Goal: Check status: Check status

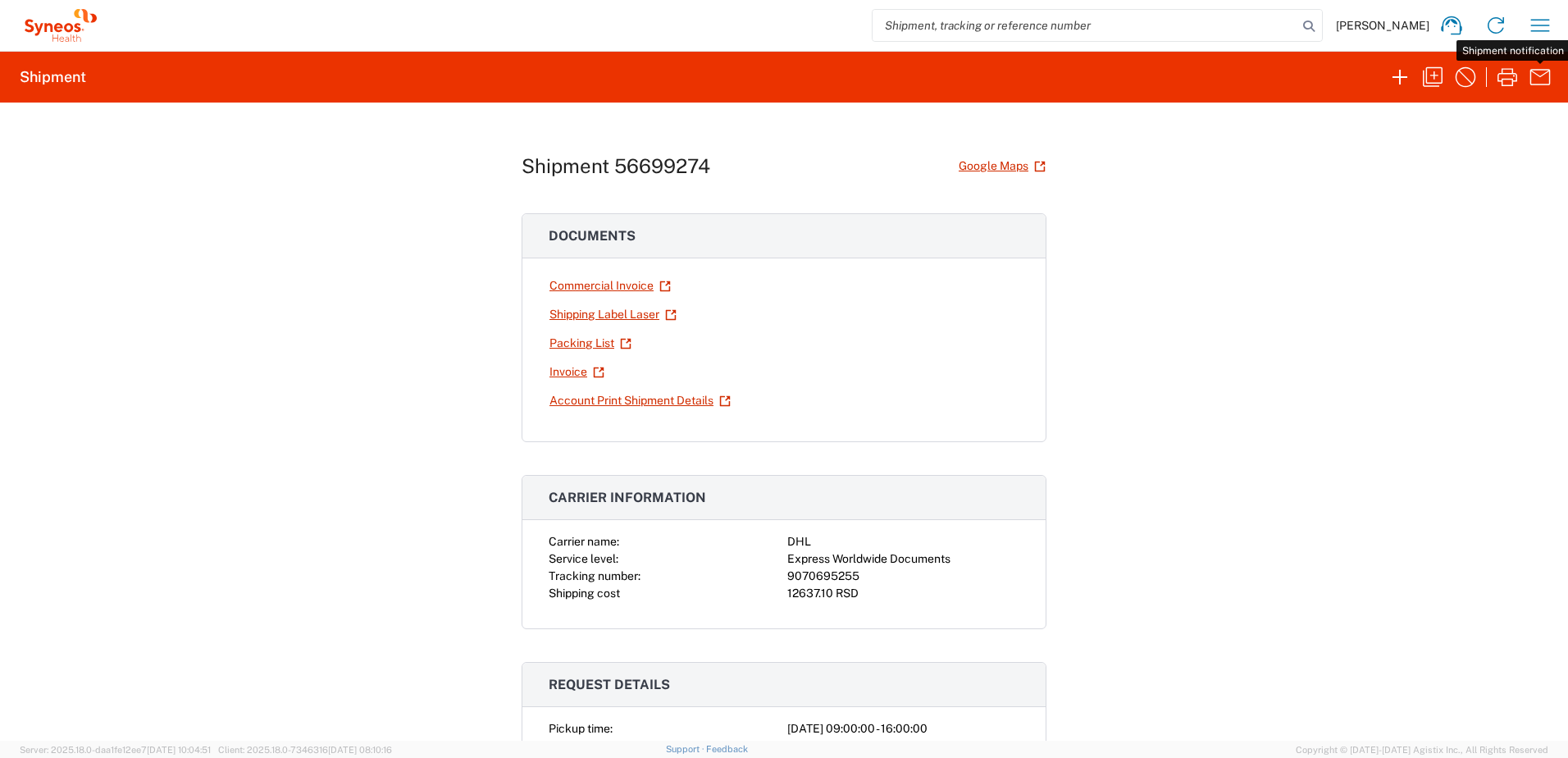
scroll to position [164, 0]
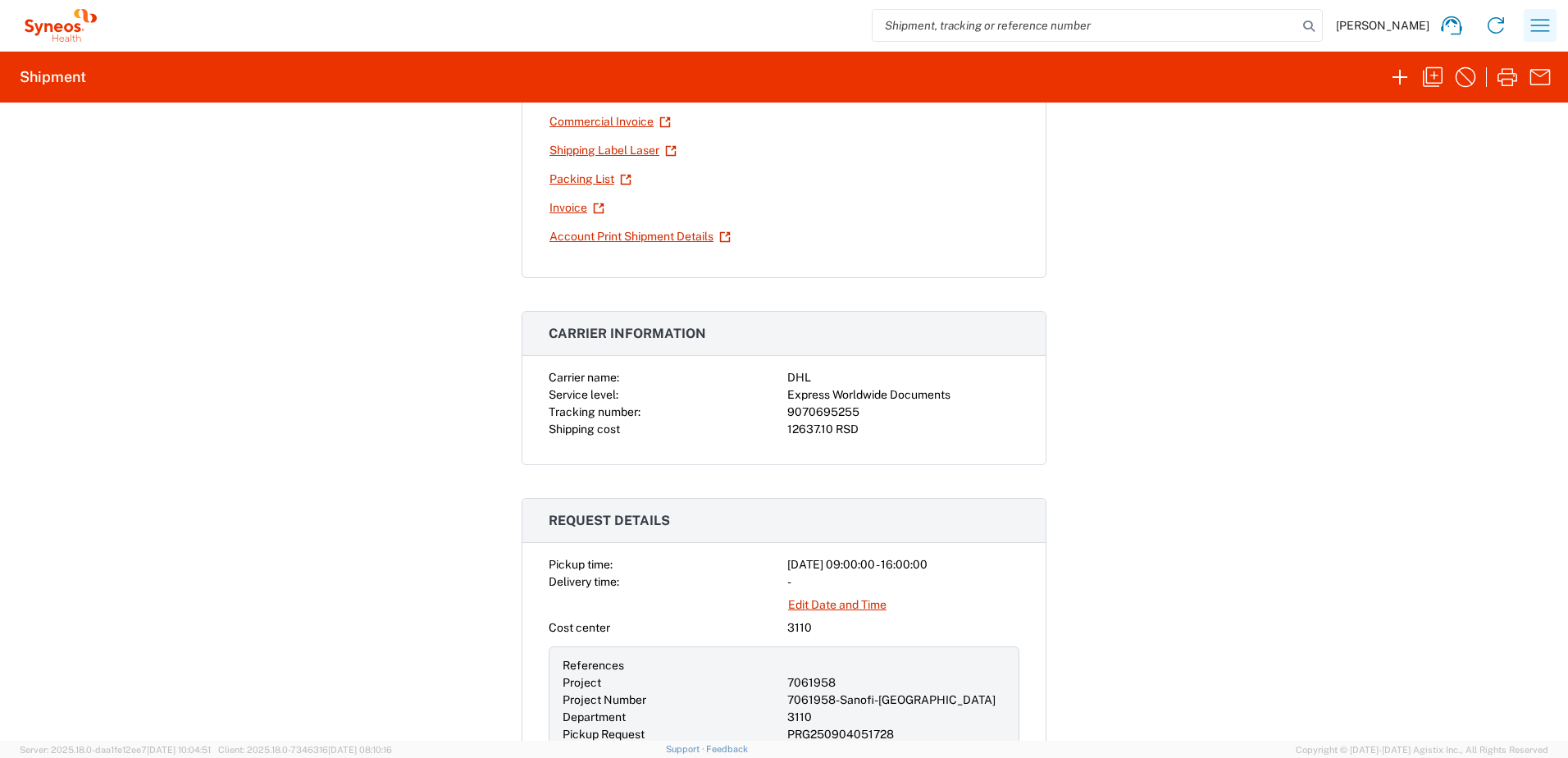
click at [1542, 26] on icon "button" at bounding box center [1540, 25] width 26 height 26
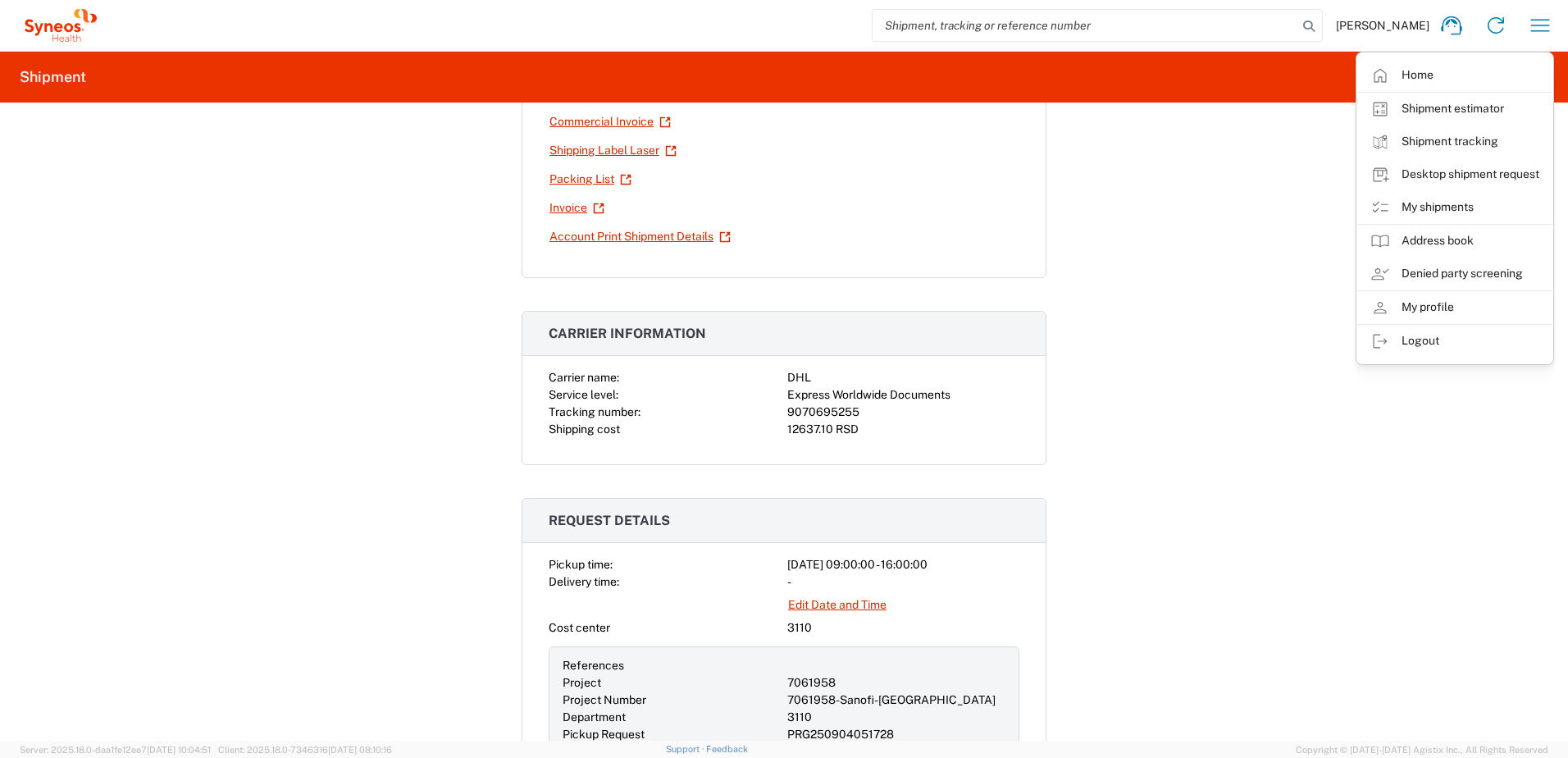
click at [1434, 140] on link "Shipment tracking" at bounding box center [1455, 142] width 196 height 33
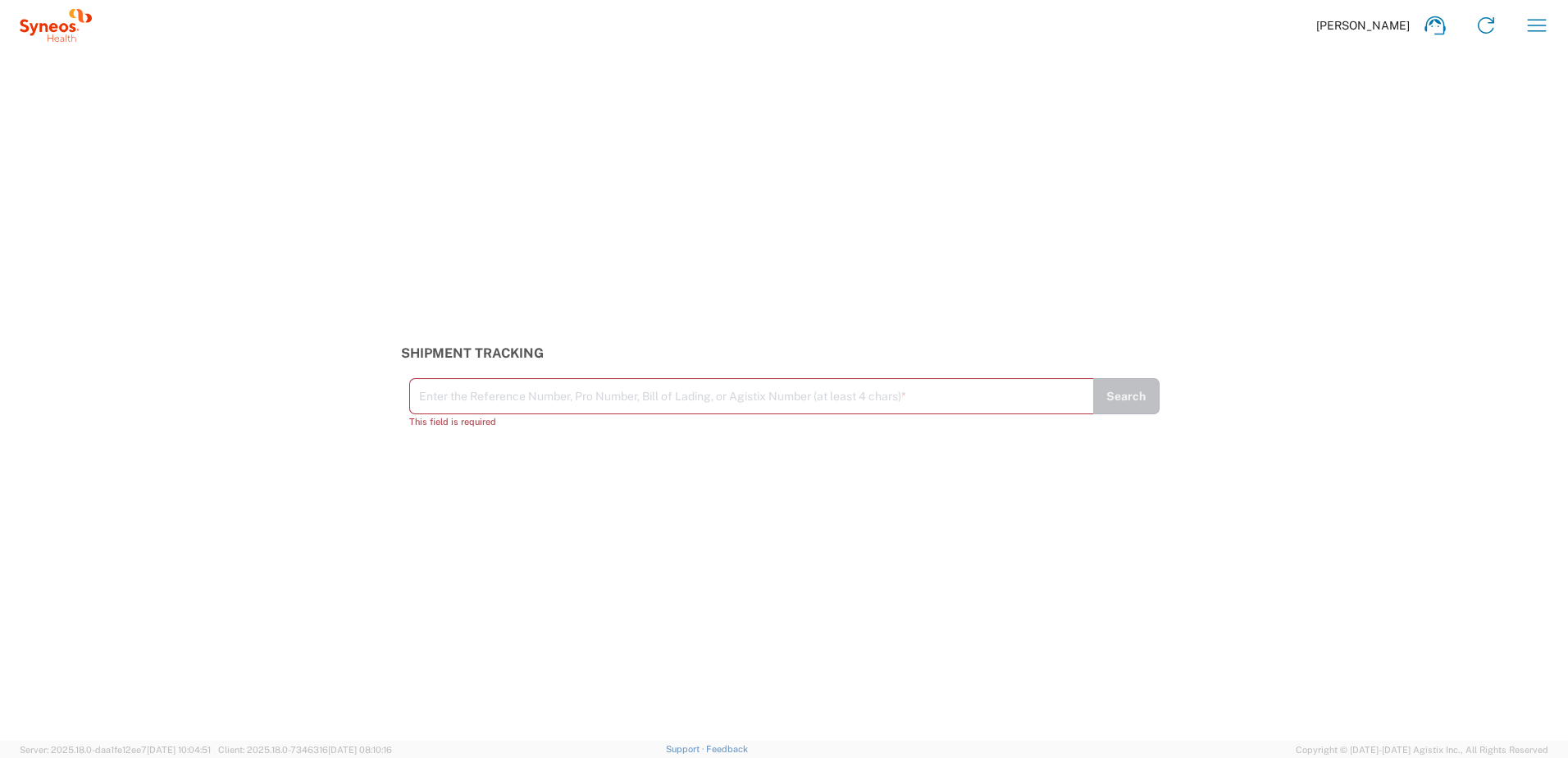
drag, startPoint x: 1535, startPoint y: 26, endPoint x: 1498, endPoint y: 54, distance: 46.4
click at [1535, 25] on icon "button" at bounding box center [1537, 25] width 26 height 26
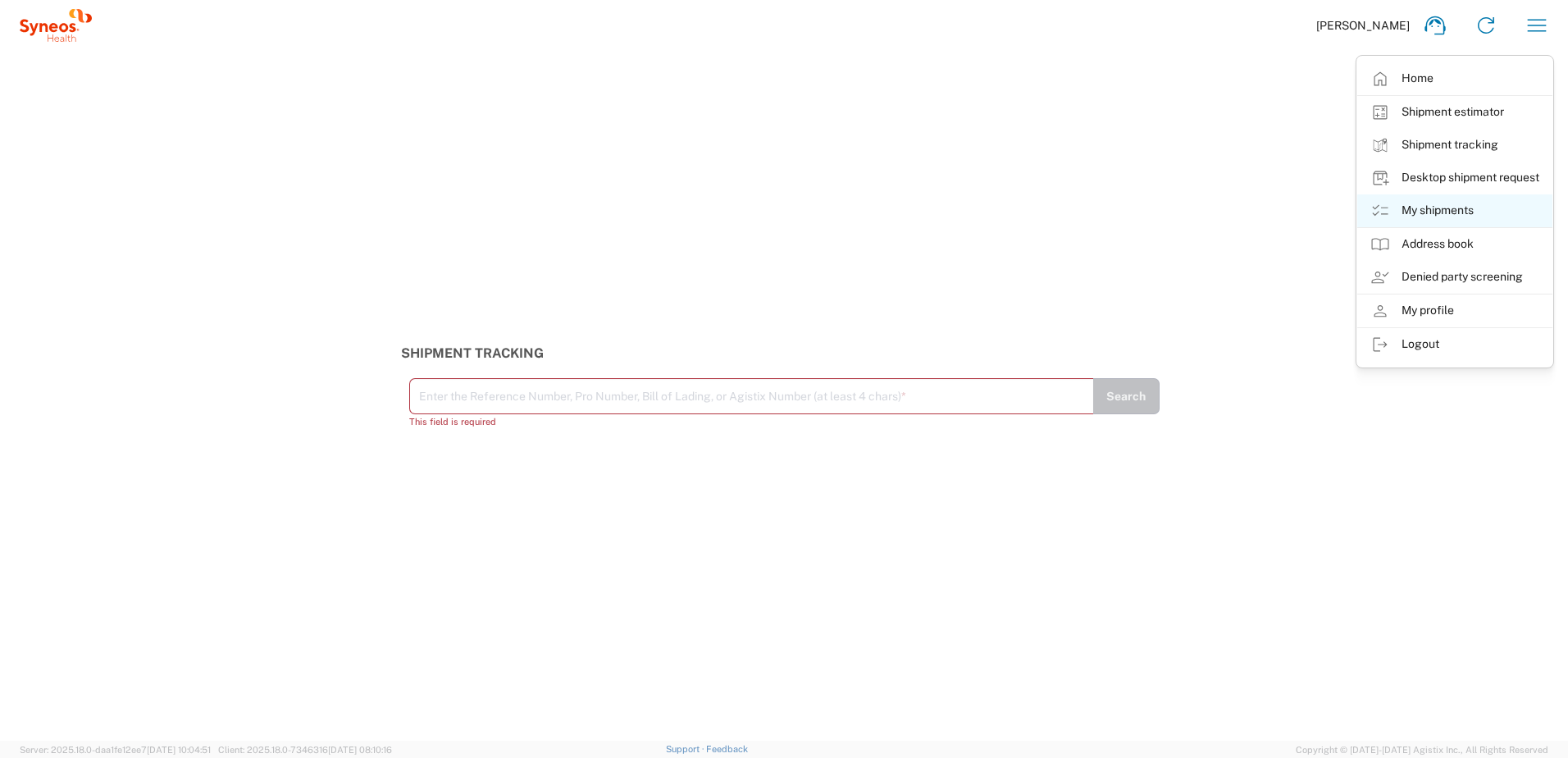
click at [1447, 214] on link "My shipments" at bounding box center [1455, 211] width 196 height 33
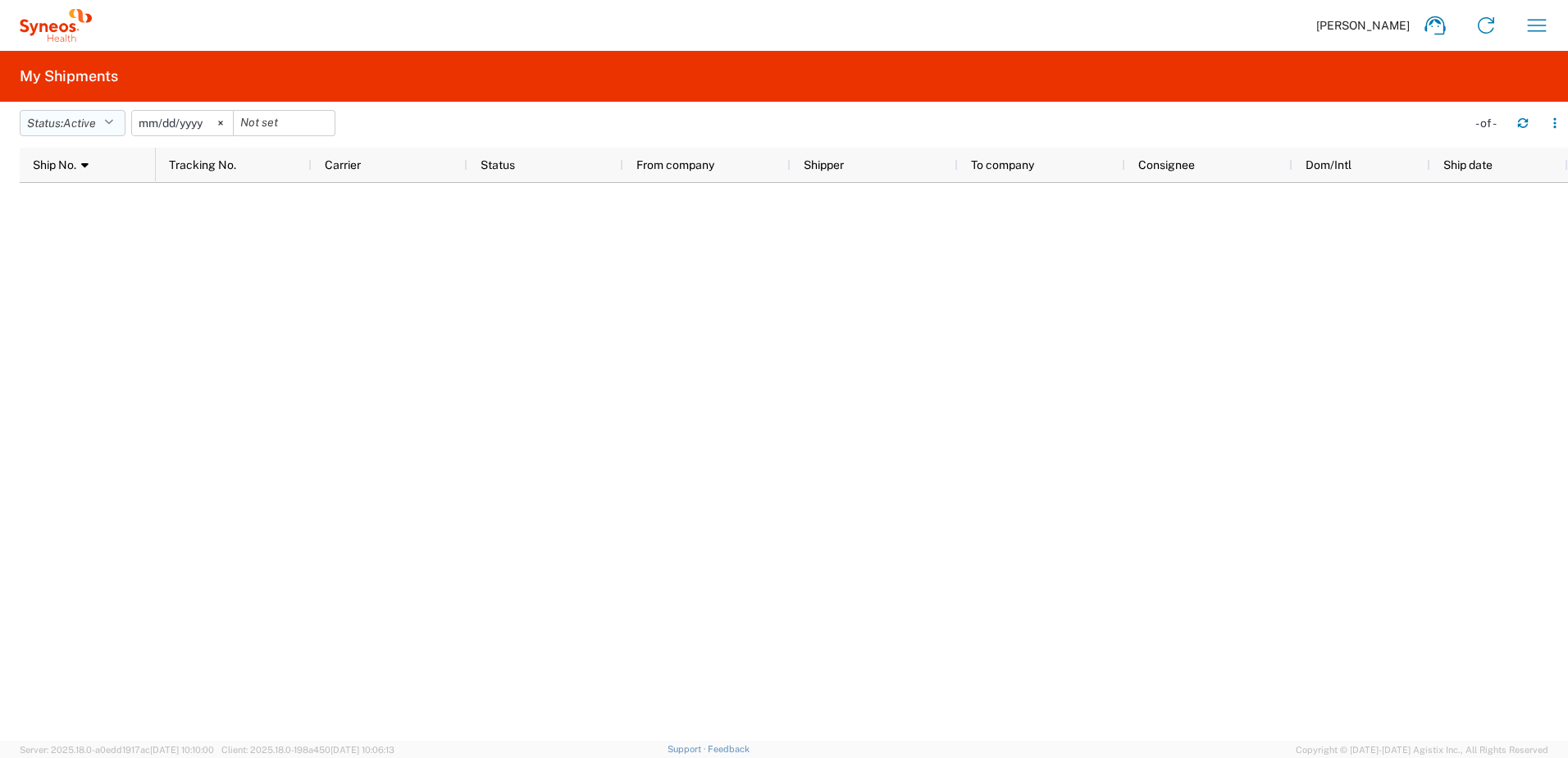
click at [90, 129] on span "Active" at bounding box center [79, 123] width 33 height 16
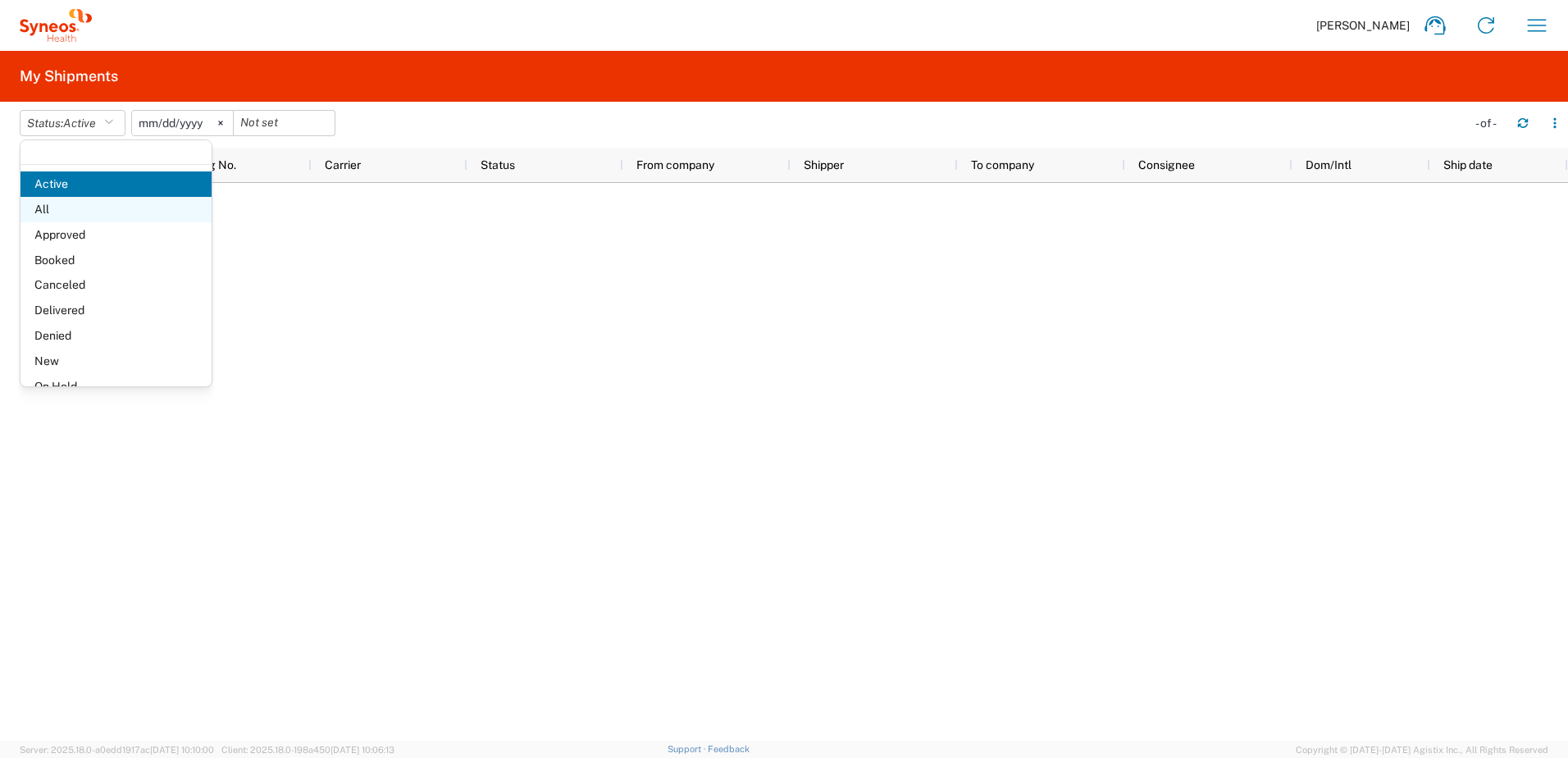
click at [73, 209] on span "All" at bounding box center [116, 209] width 191 height 26
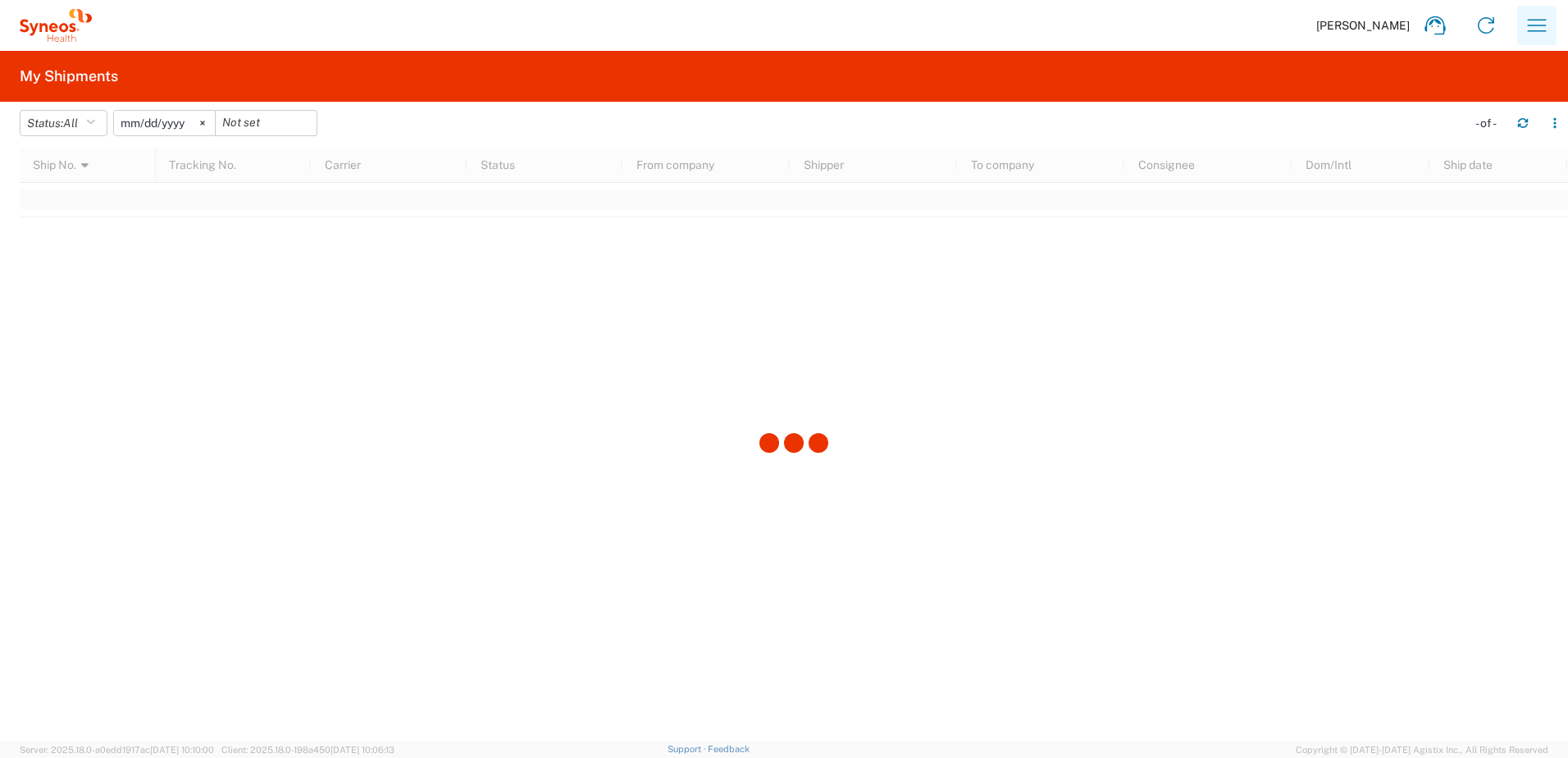
click at [1531, 31] on icon "button" at bounding box center [1538, 25] width 19 height 12
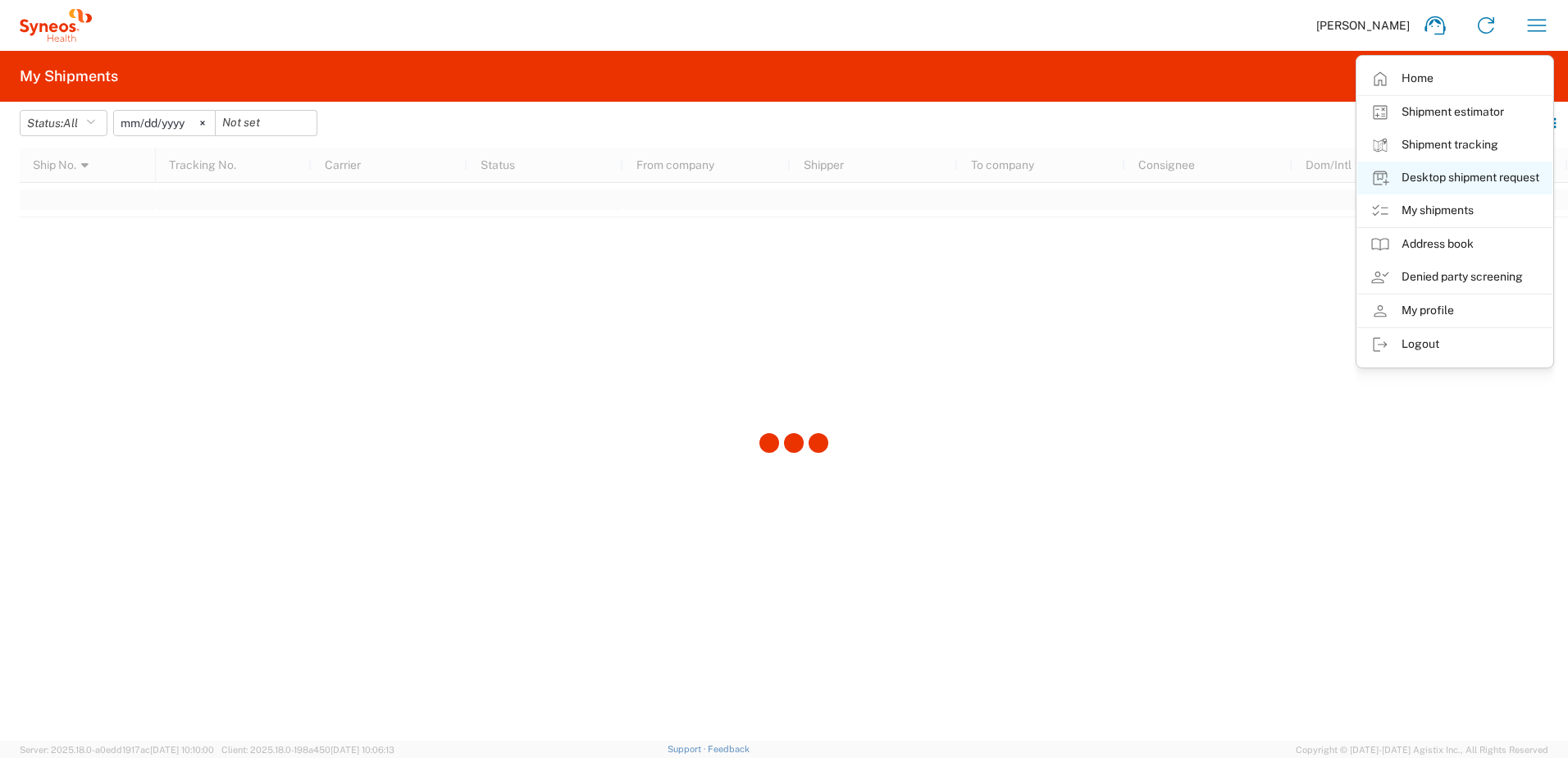
click at [1460, 177] on link "Desktop shipment request" at bounding box center [1455, 178] width 196 height 33
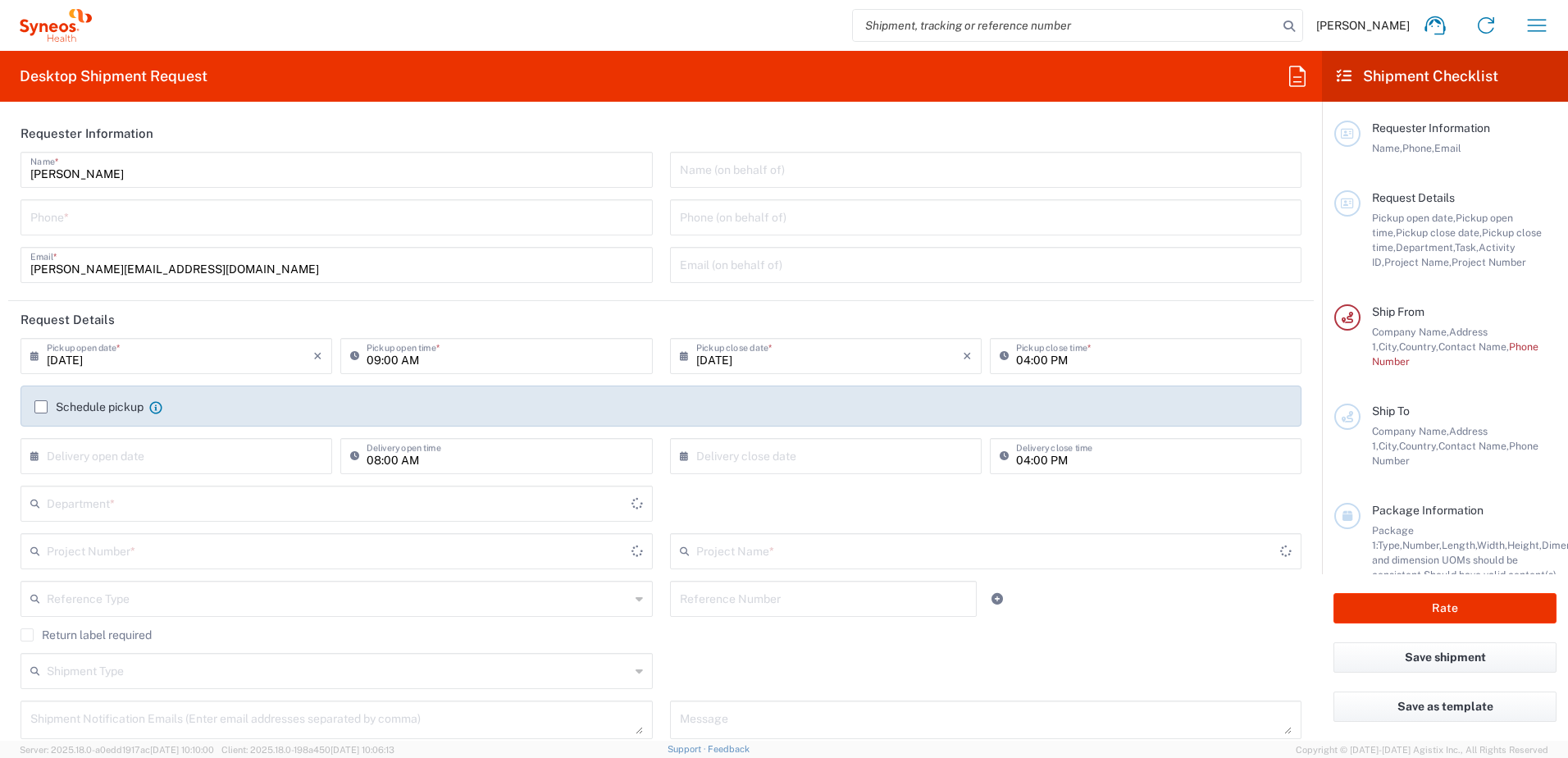
type input "3110"
type input "[GEOGRAPHIC_DATA]"
click at [692, 128] on header "Requester Information" at bounding box center [662, 133] width 1306 height 37
drag, startPoint x: 1534, startPoint y: 15, endPoint x: 1512, endPoint y: 84, distance: 72.4
click at [1534, 15] on icon "button" at bounding box center [1537, 25] width 26 height 26
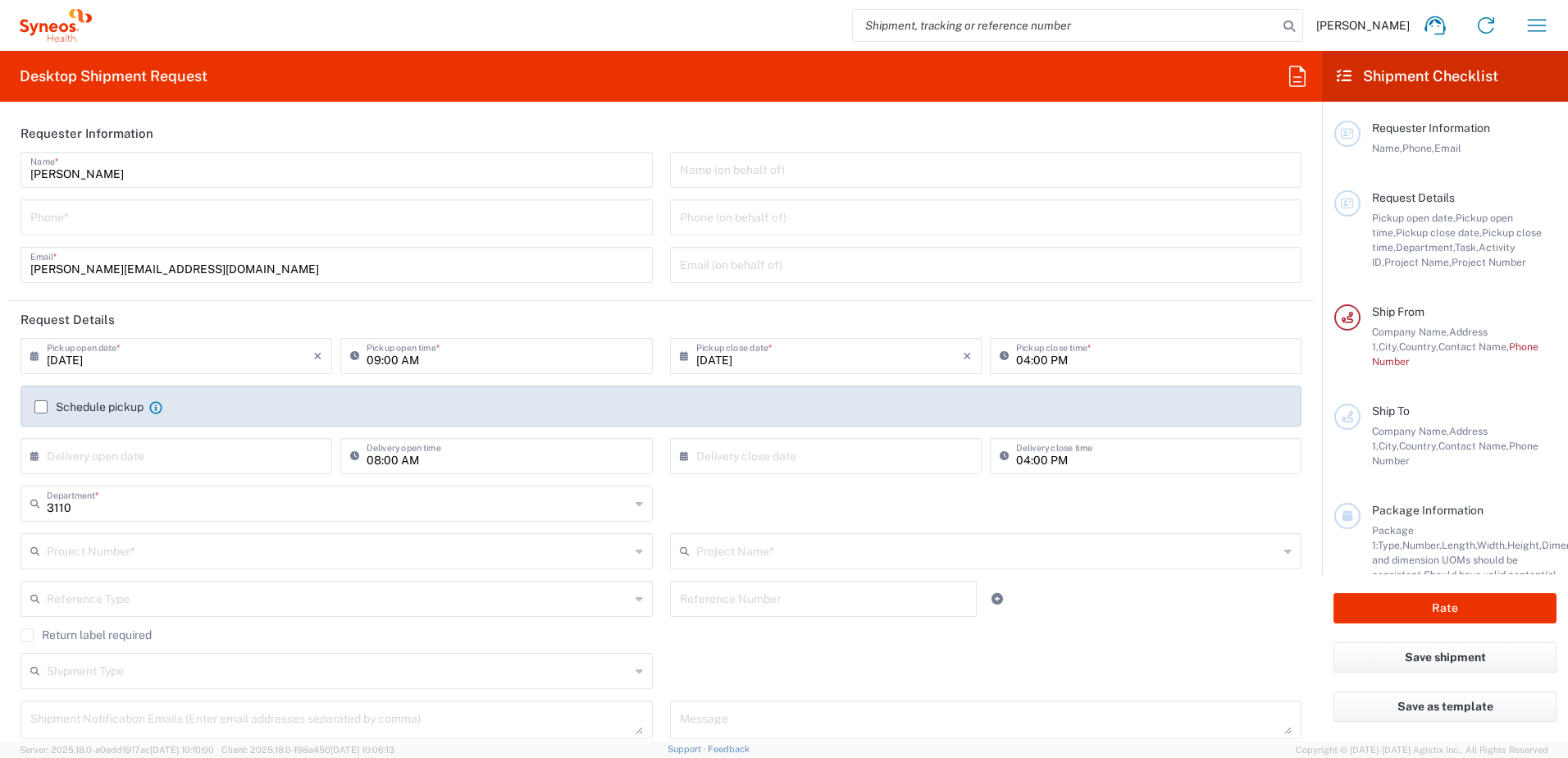
type input "Syneos Health d.o.o. [GEOGRAPHIC_DATA]-[GEOGRAPHIC_DATA]"
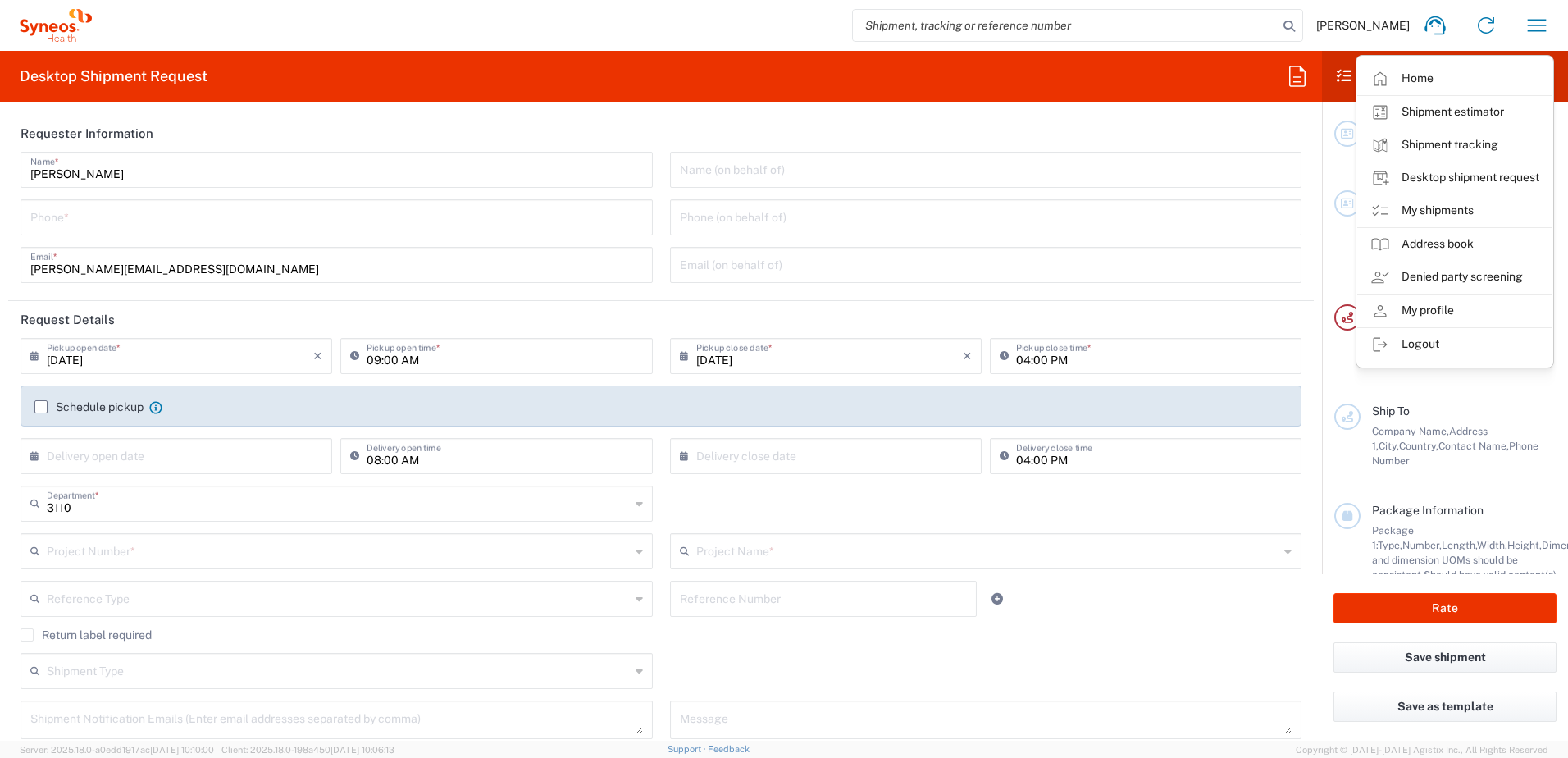
click at [1472, 203] on link "My shipments" at bounding box center [1455, 211] width 196 height 33
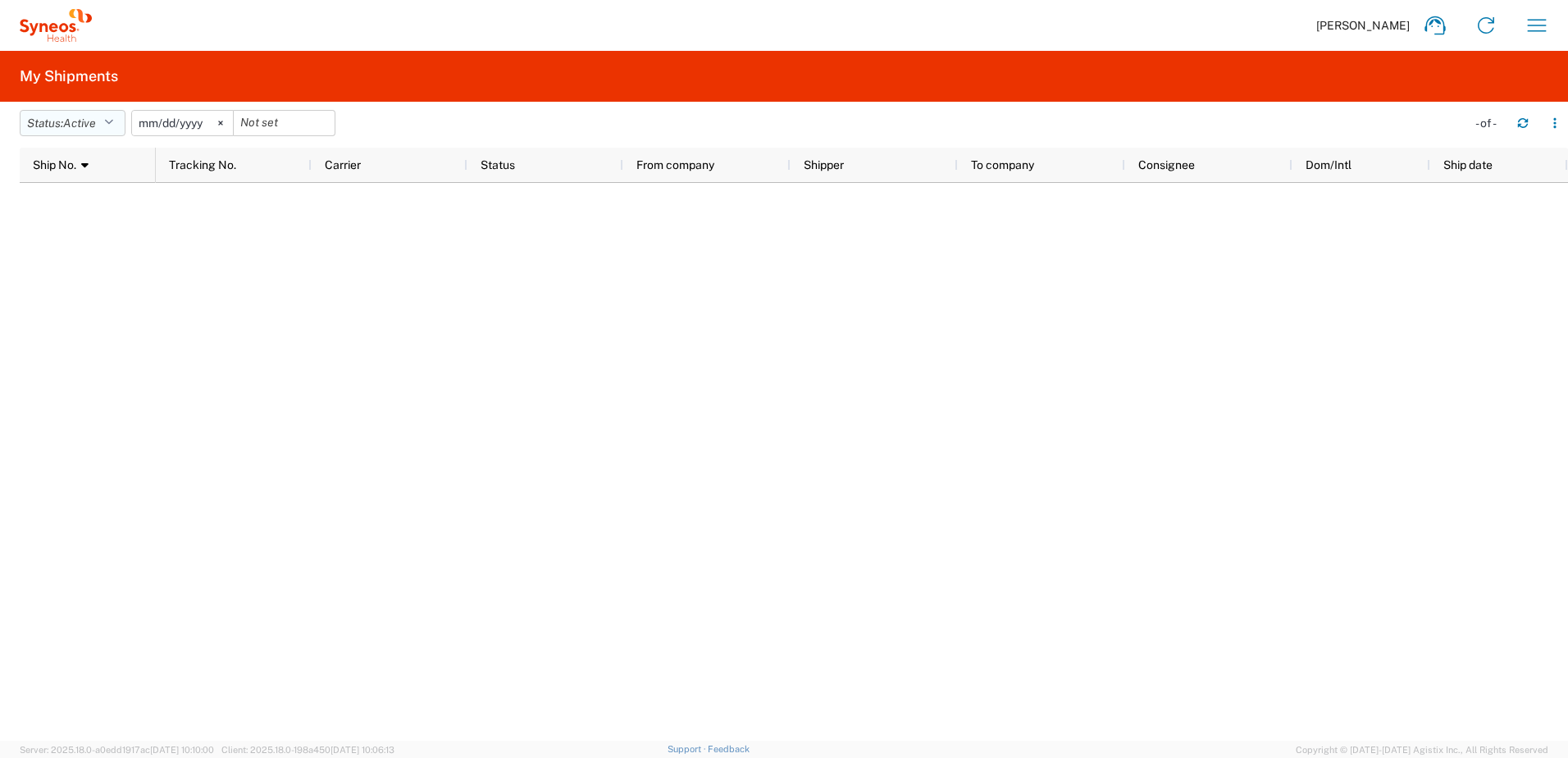
drag, startPoint x: 90, startPoint y: 116, endPoint x: 84, endPoint y: 125, distance: 10.8
click at [88, 116] on span "Active" at bounding box center [79, 122] width 33 height 13
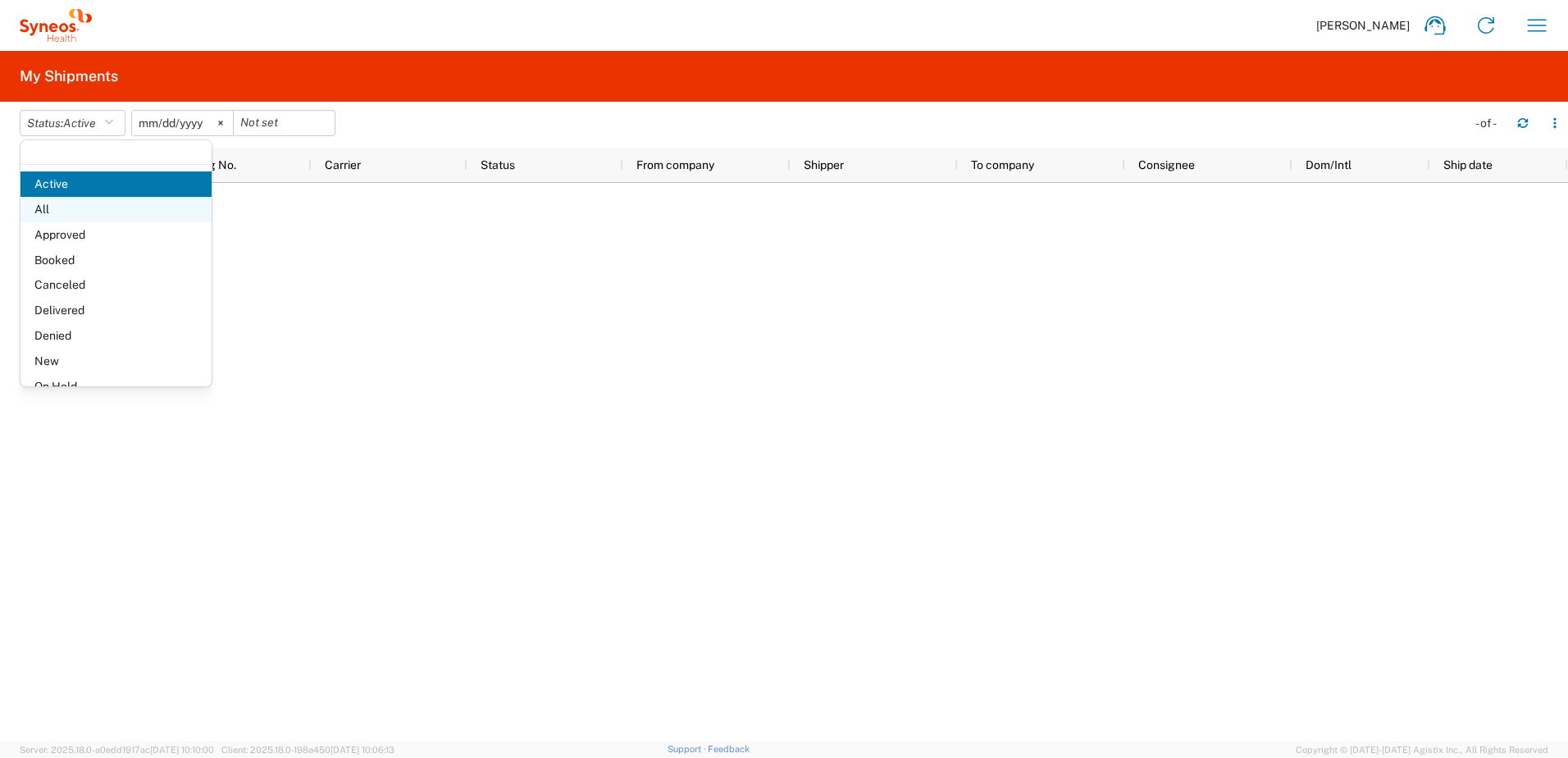
click at [95, 206] on span "All" at bounding box center [116, 209] width 191 height 26
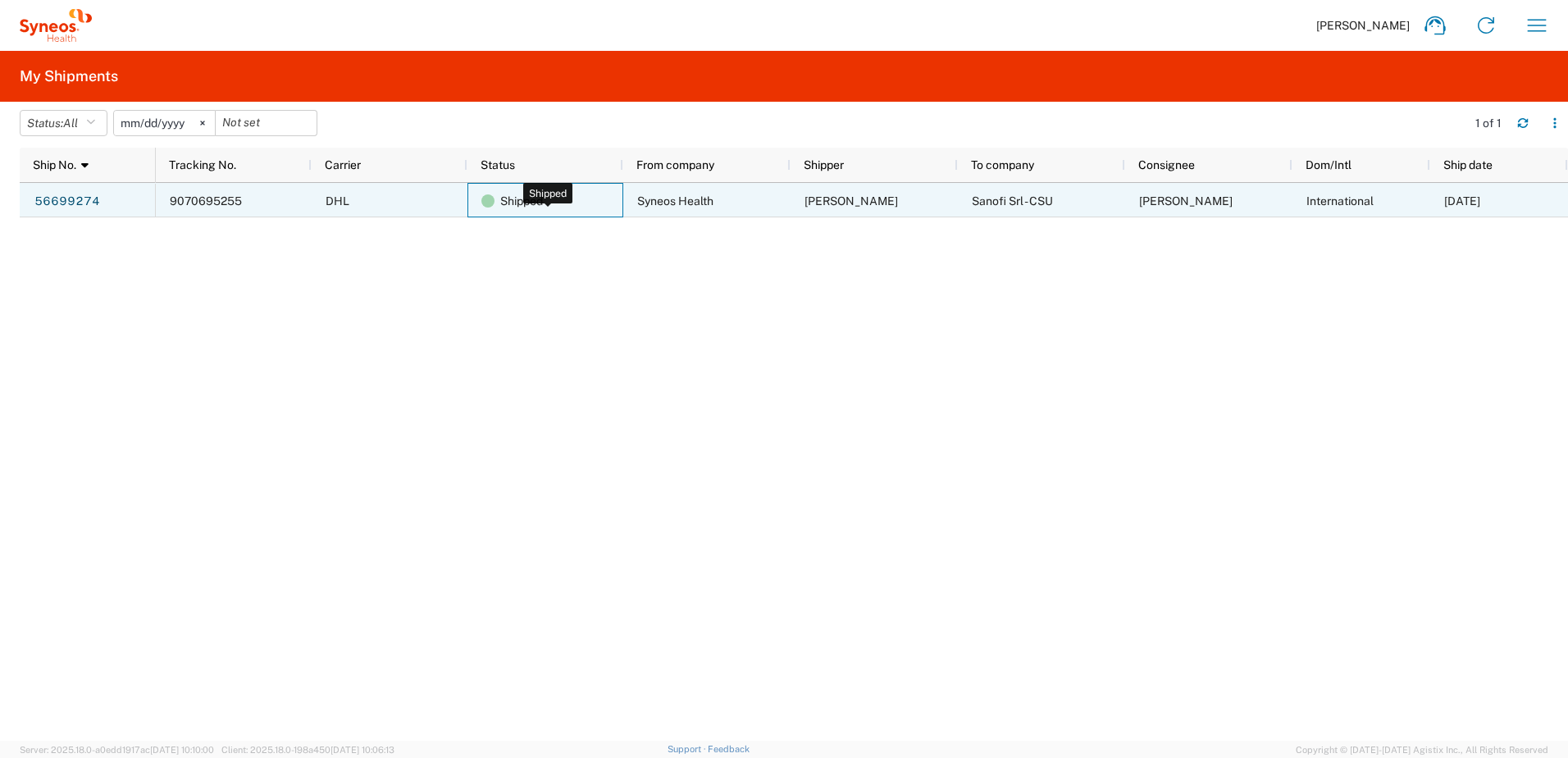
click at [541, 204] on span "Shipped" at bounding box center [522, 201] width 43 height 34
drag, startPoint x: 249, startPoint y: 208, endPoint x: 185, endPoint y: 202, distance: 64.3
click at [187, 203] on div "9070695255" at bounding box center [233, 200] width 156 height 34
click at [183, 196] on span "9070695255" at bounding box center [206, 201] width 72 height 13
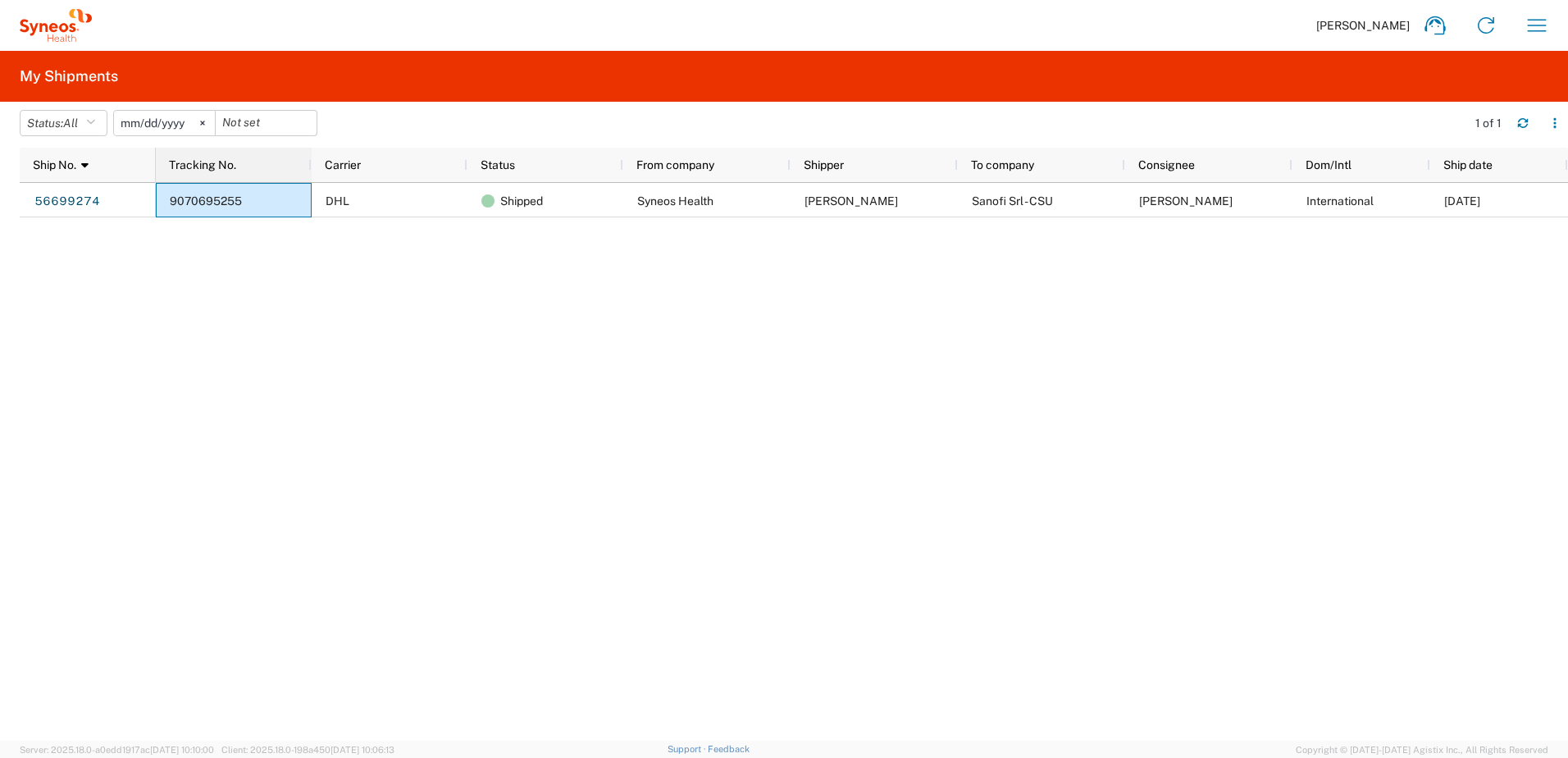
drag, startPoint x: 183, startPoint y: 196, endPoint x: 264, endPoint y: 179, distance: 82.8
click at [265, 179] on div "Tracking No." at bounding box center [237, 165] width 136 height 34
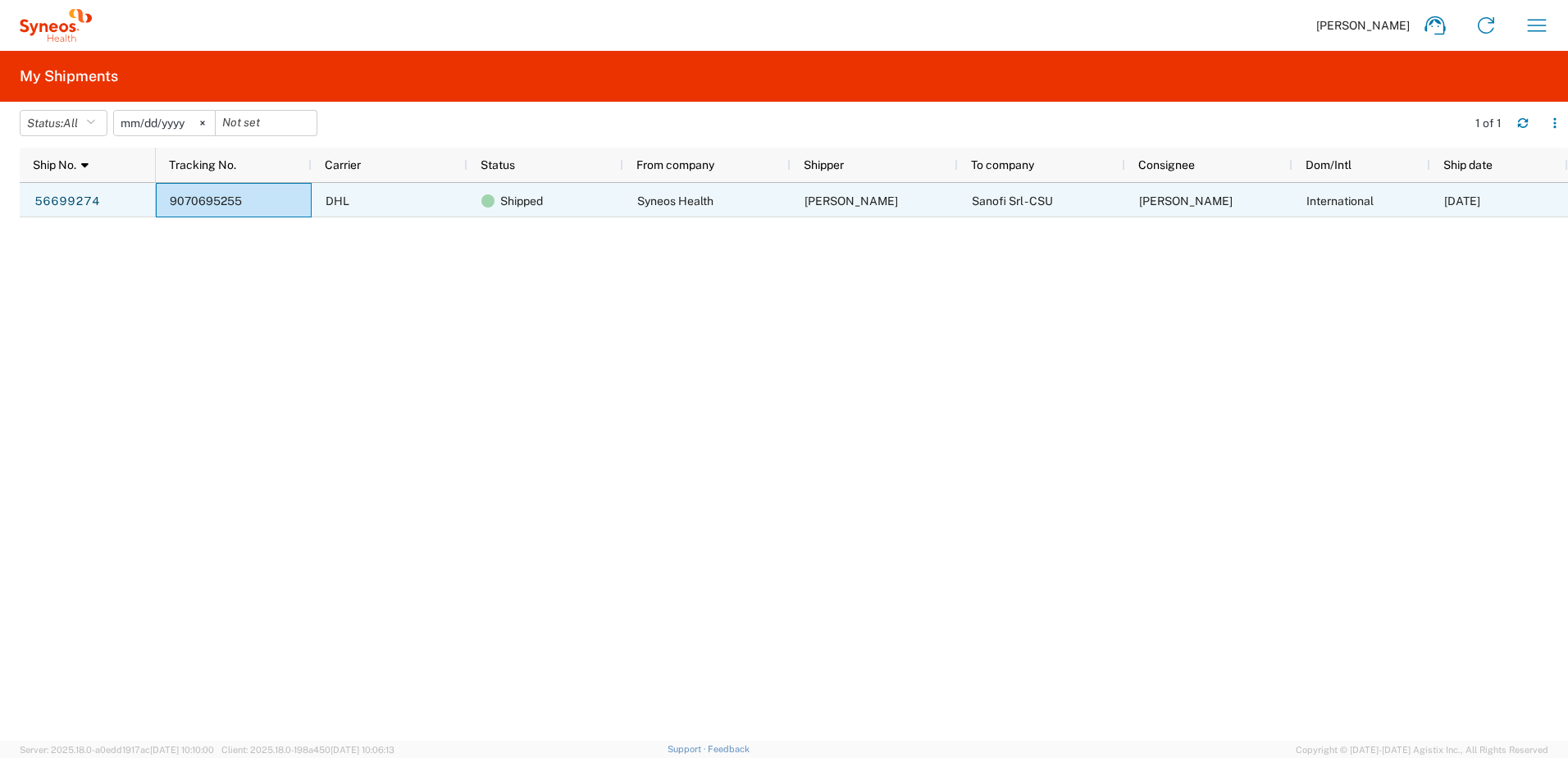
click at [250, 200] on div "9070695255" at bounding box center [233, 200] width 156 height 34
drag, startPoint x: 249, startPoint y: 200, endPoint x: 151, endPoint y: 201, distance: 98.0
click at [151, 201] on div "56699274 9070695255 DHL Shipped Syneos Health Zoran Bukorovic Sanofi Srl - CSU …" at bounding box center [793, 461] width 1548 height 557
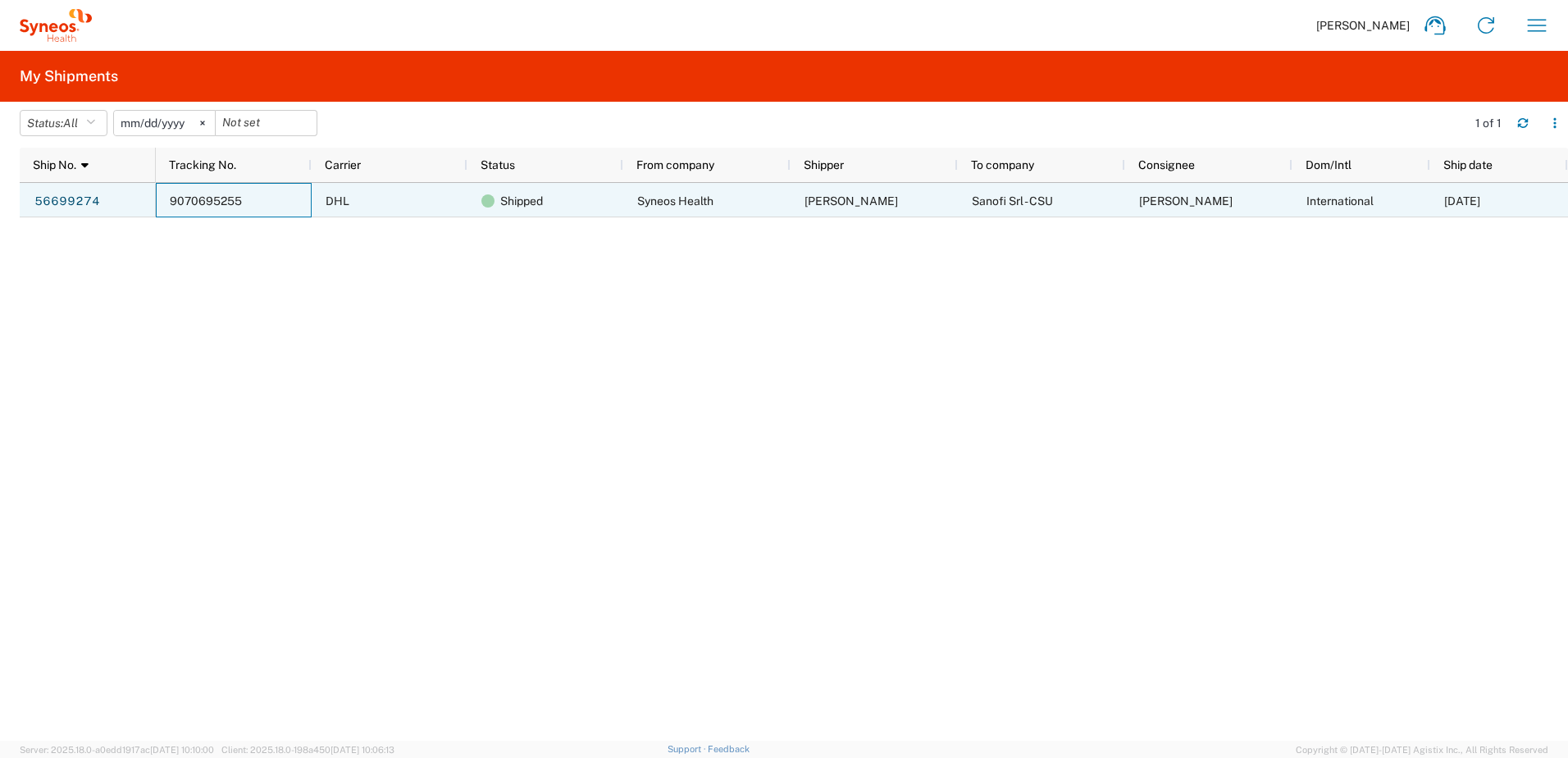
click at [240, 193] on div "9070695255" at bounding box center [233, 200] width 156 height 34
click at [241, 194] on div "9070695255" at bounding box center [233, 200] width 156 height 34
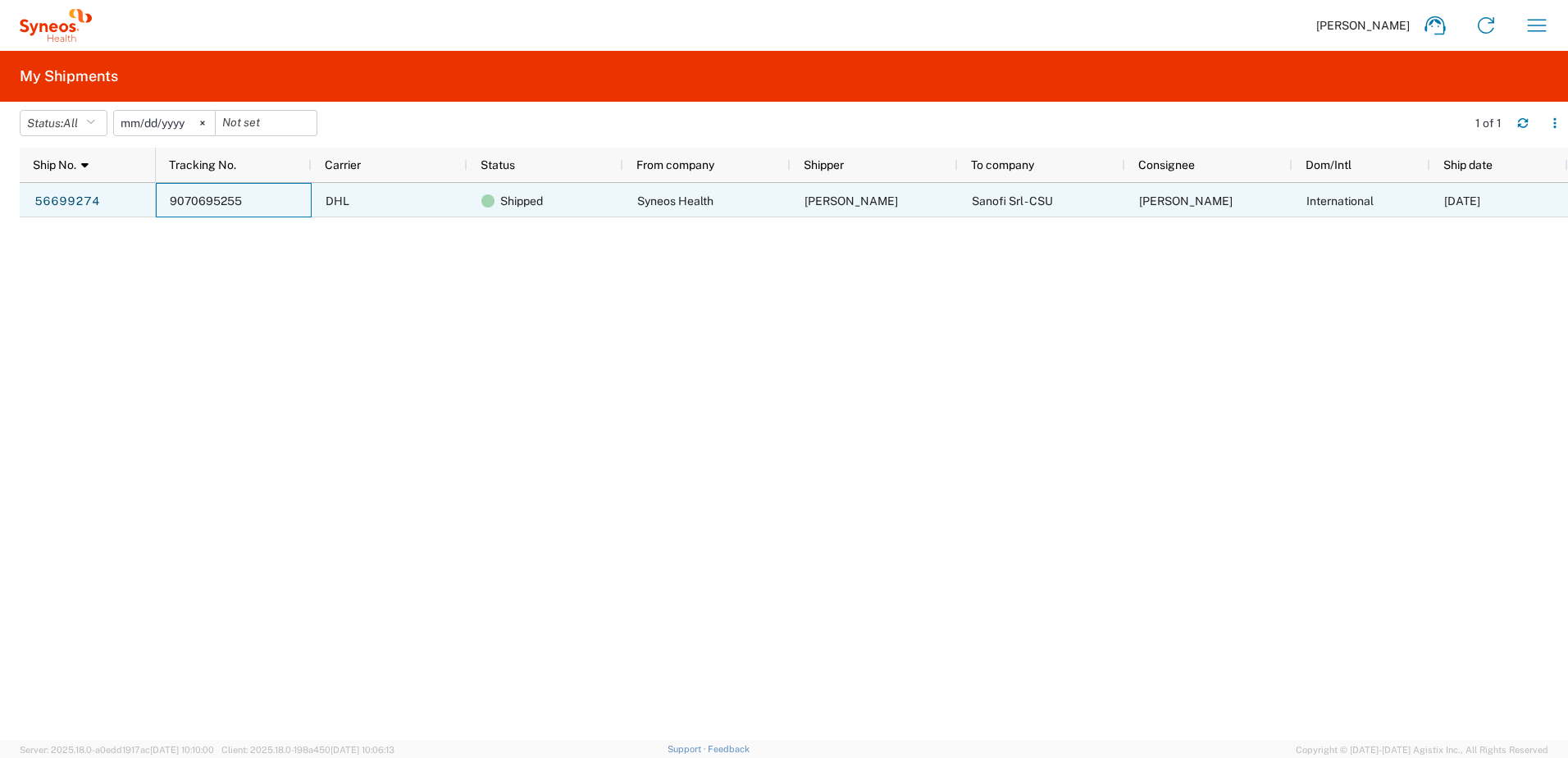
drag, startPoint x: 240, startPoint y: 201, endPoint x: 216, endPoint y: 200, distance: 24.0
click at [216, 200] on span "9070695255" at bounding box center [206, 201] width 72 height 13
click at [216, 199] on span "9070695255" at bounding box center [206, 201] width 72 height 13
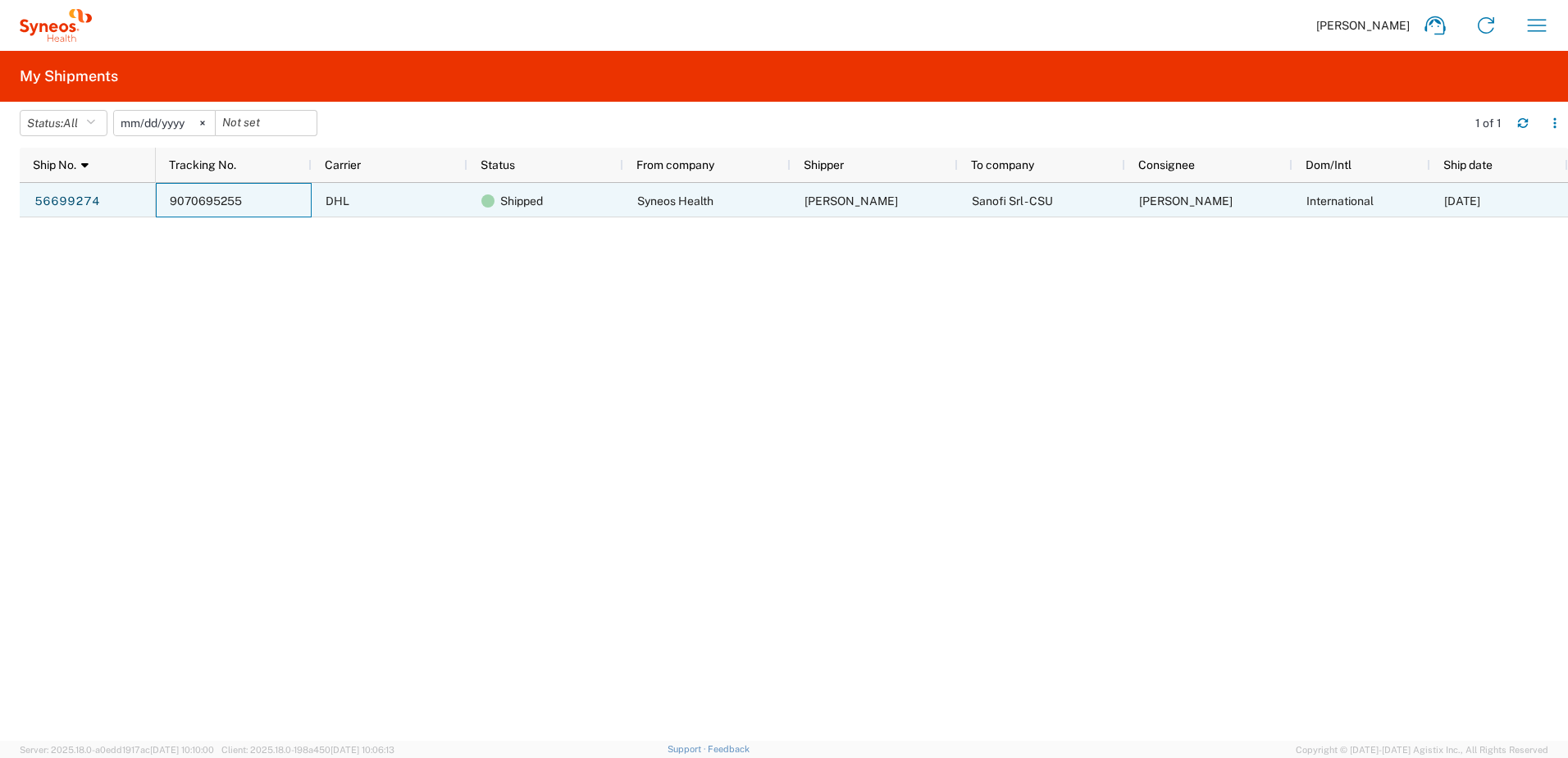
click at [219, 199] on span "9070695255" at bounding box center [206, 201] width 72 height 13
click at [220, 200] on span "9070695255" at bounding box center [206, 201] width 72 height 13
click at [84, 204] on link "56699274" at bounding box center [67, 202] width 67 height 26
click at [0, 0] on div at bounding box center [0, 0] width 0 height 0
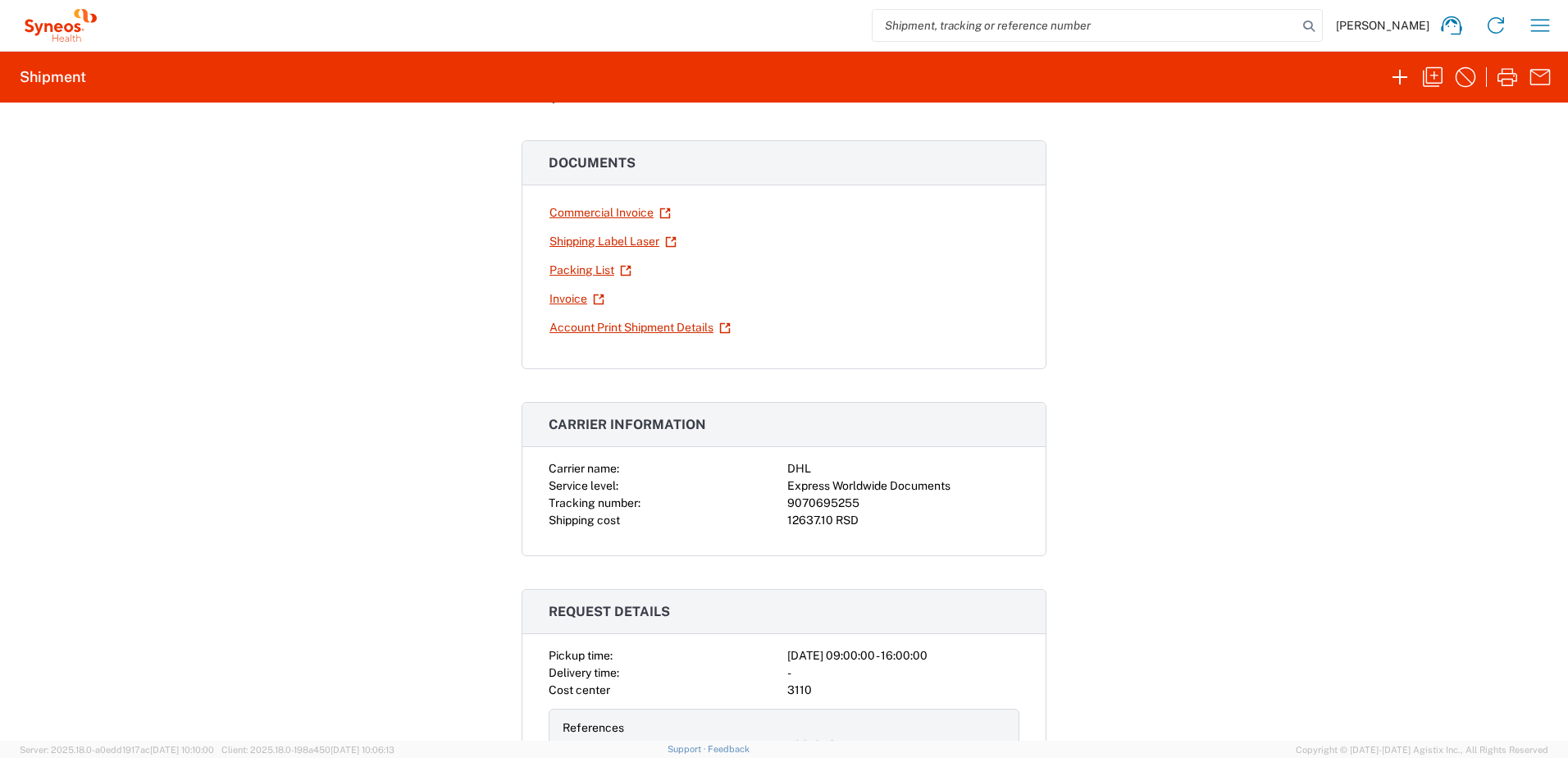
scroll to position [246, 0]
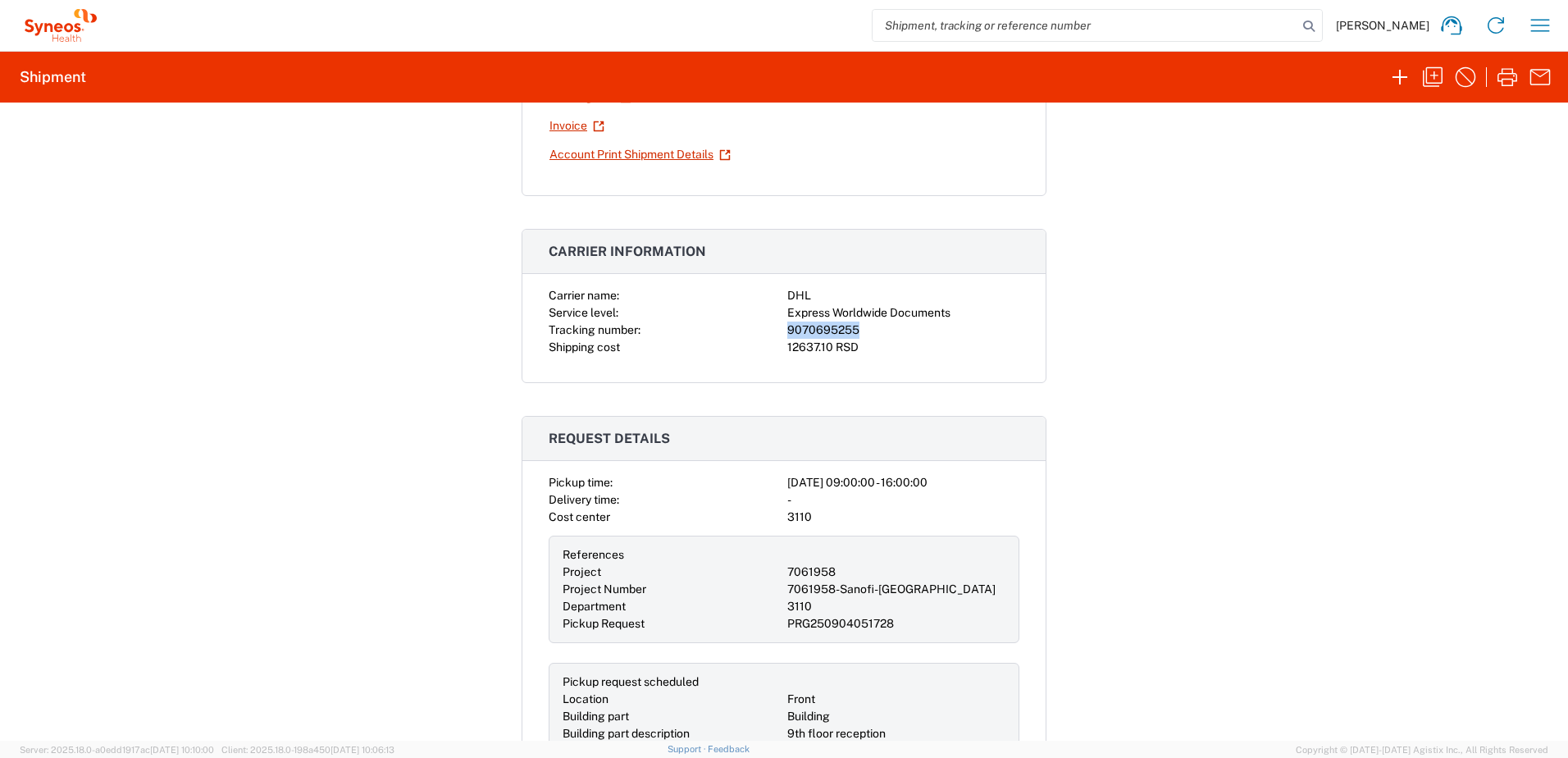
drag, startPoint x: 862, startPoint y: 330, endPoint x: 781, endPoint y: 330, distance: 81.0
click at [787, 330] on div "9070695255" at bounding box center [903, 330] width 232 height 17
copy div "9070695255"
click at [1527, 30] on button "button" at bounding box center [1540, 25] width 33 height 33
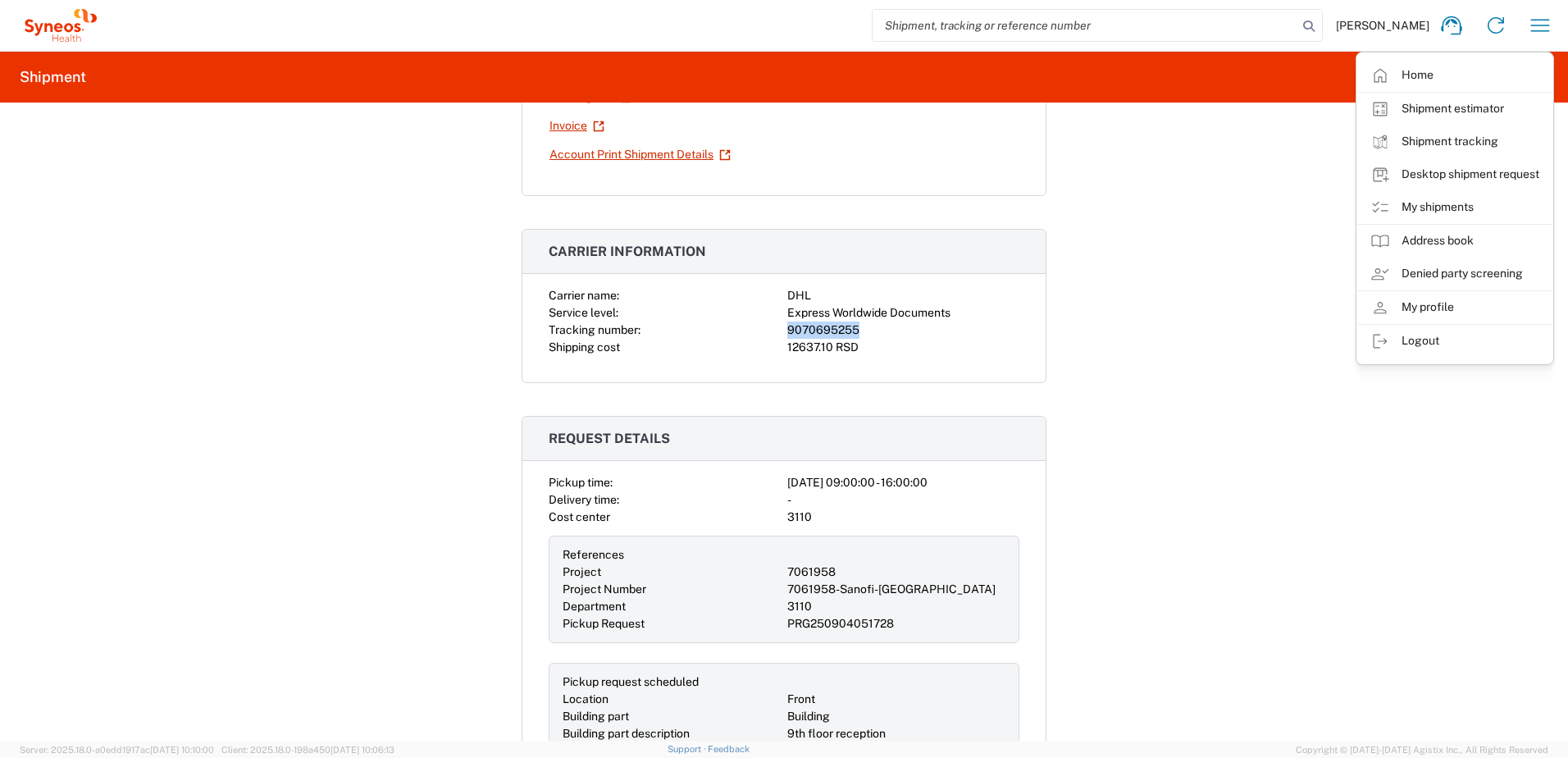
drag, startPoint x: 1449, startPoint y: 146, endPoint x: 1429, endPoint y: 145, distance: 20.0
click at [1447, 145] on link "Shipment tracking" at bounding box center [1455, 142] width 196 height 33
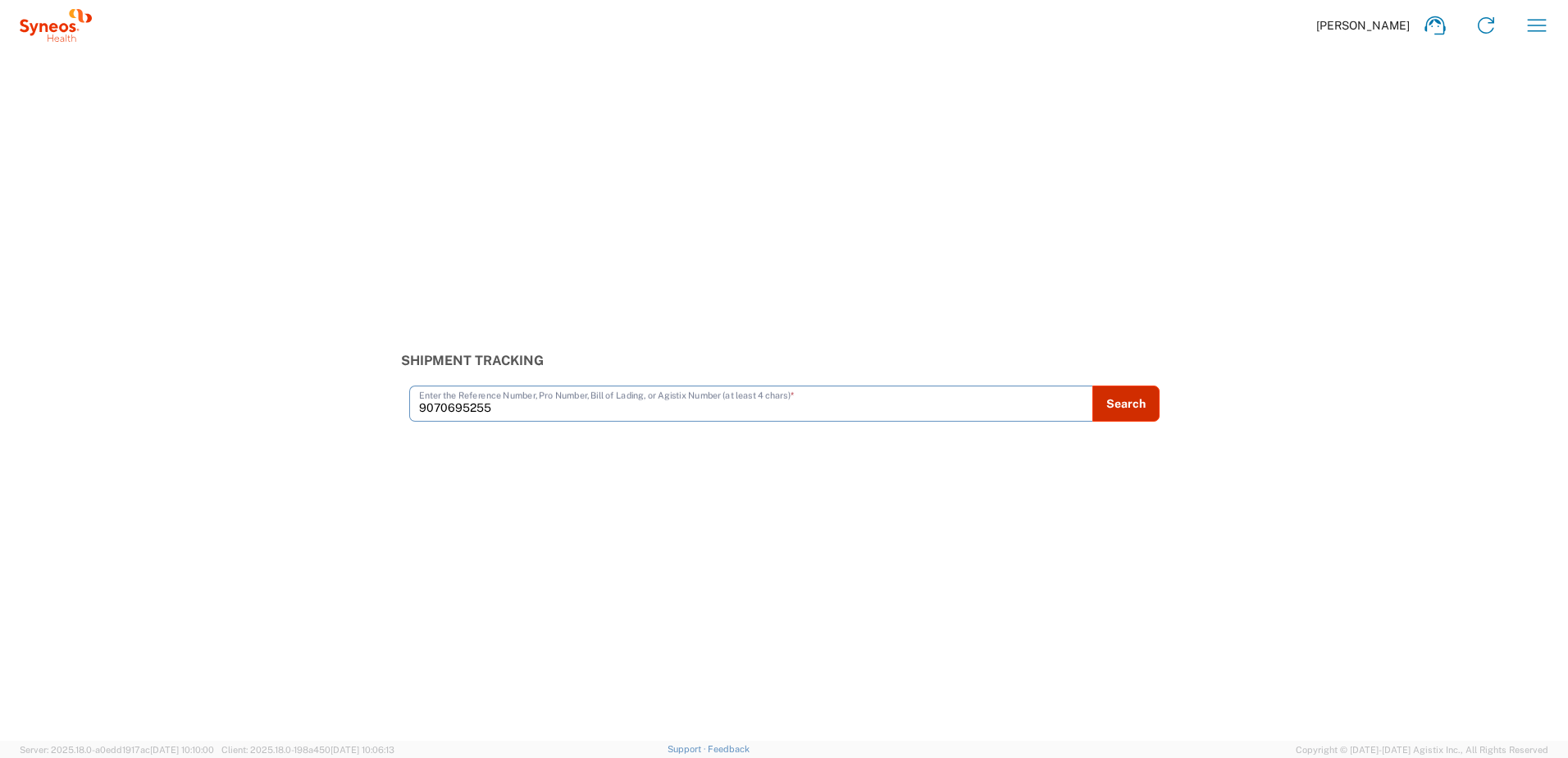
type input "9070695255"
click at [1146, 408] on button "Search" at bounding box center [1126, 403] width 67 height 36
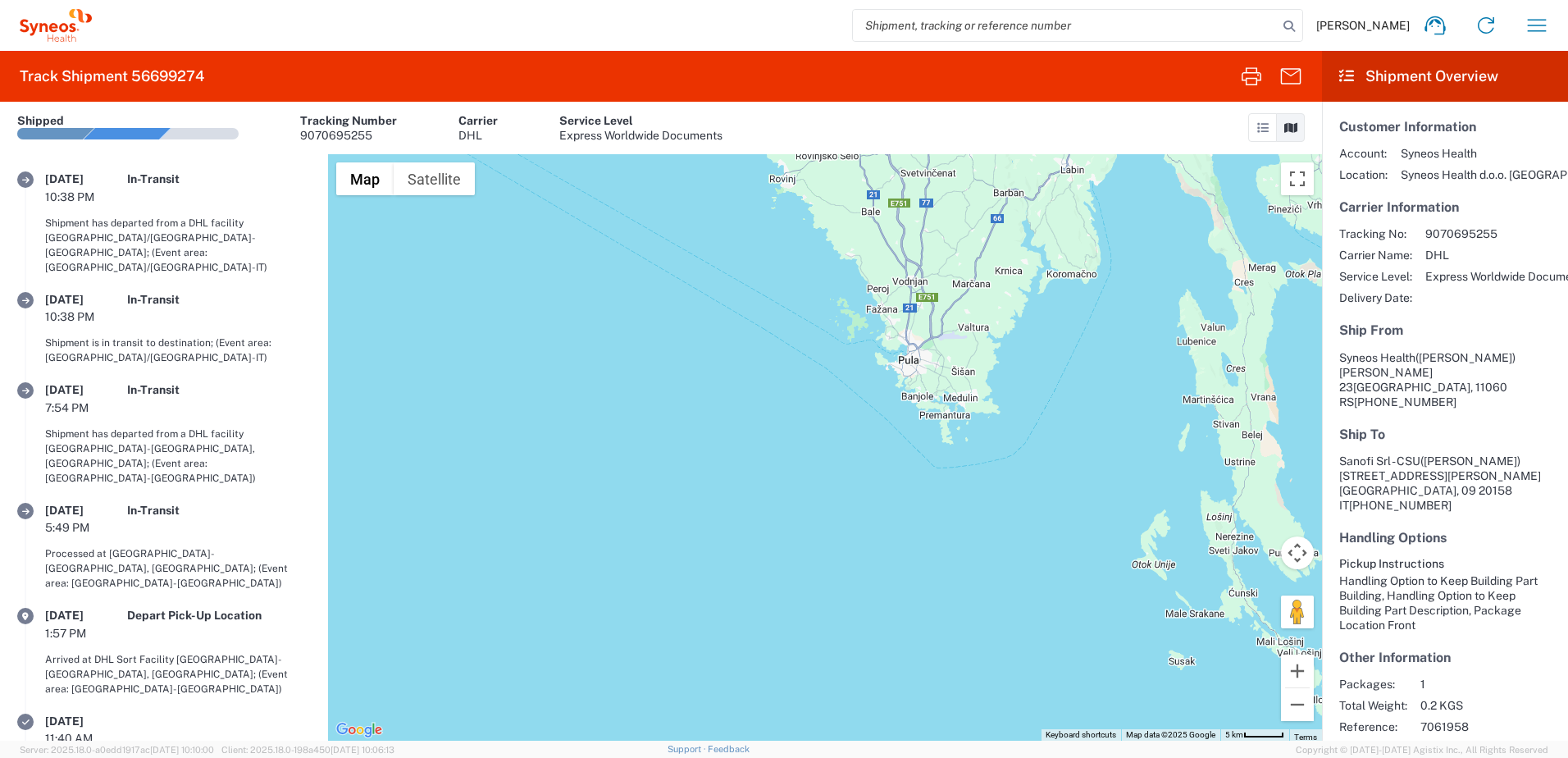
scroll to position [72, 0]
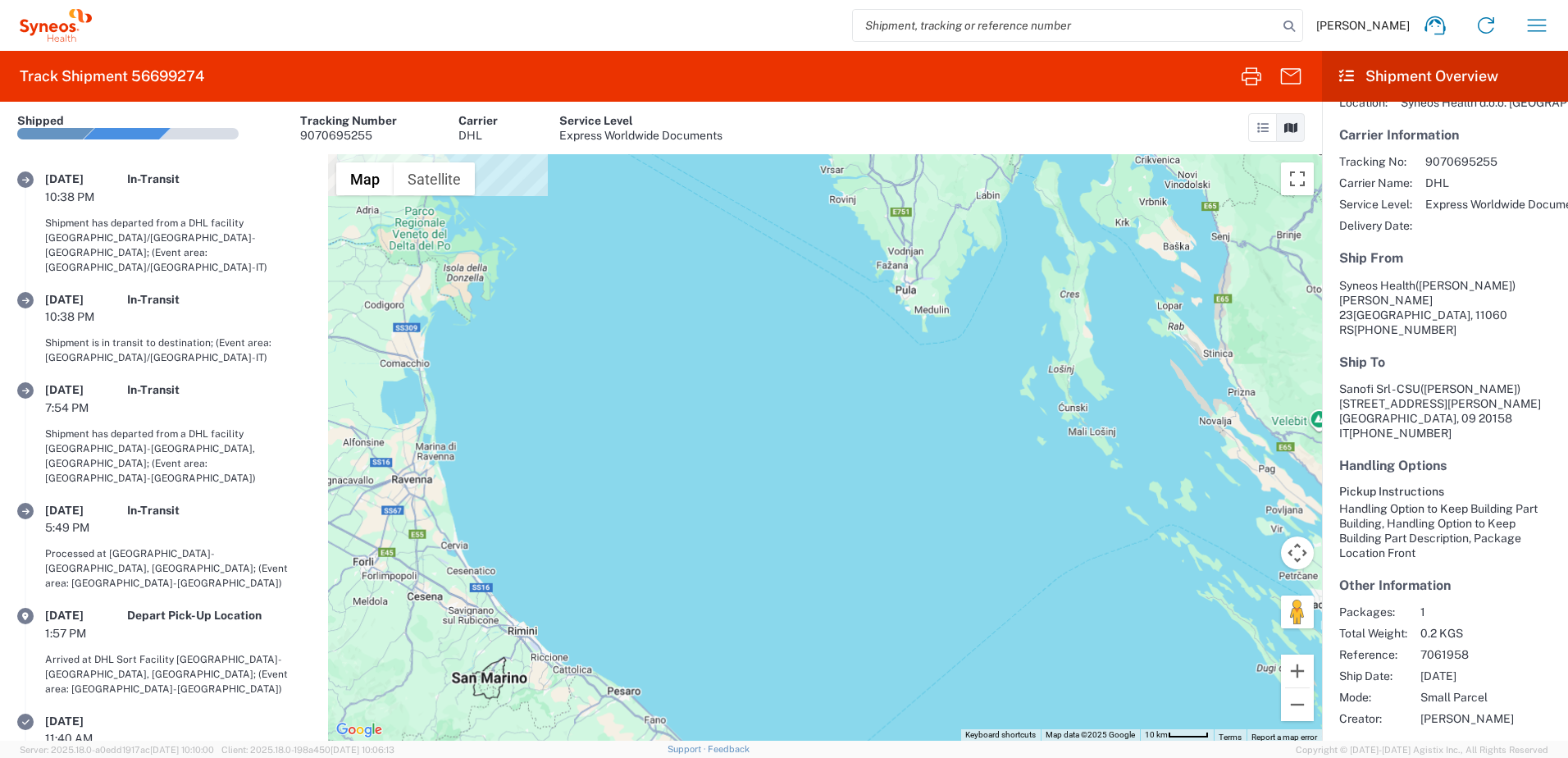
drag, startPoint x: 927, startPoint y: 247, endPoint x: 992, endPoint y: 609, distance: 367.8
click at [992, 609] on div at bounding box center [825, 447] width 994 height 587
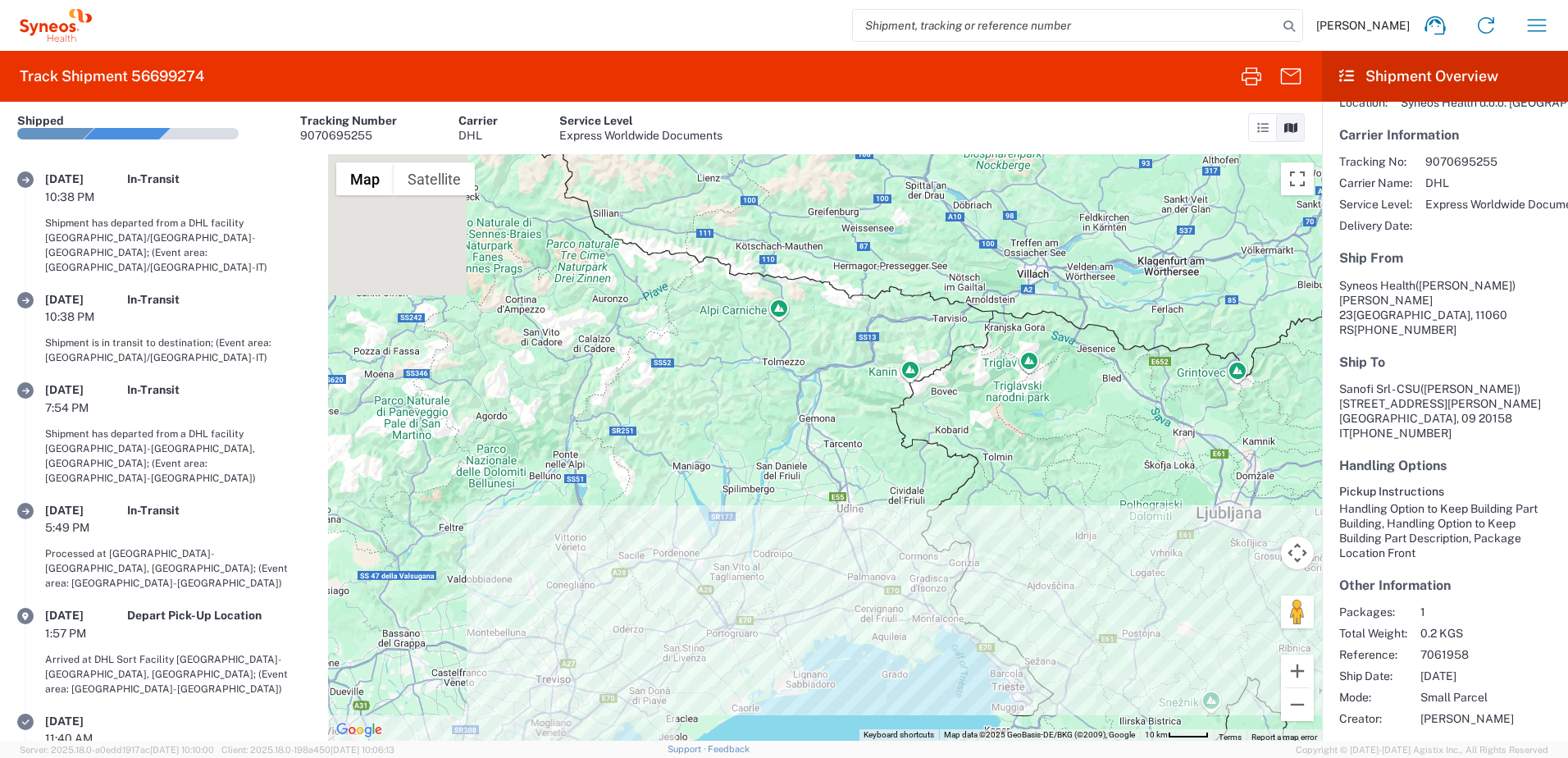
drag, startPoint x: 744, startPoint y: 586, endPoint x: 946, endPoint y: 275, distance: 370.8
click at [946, 275] on div at bounding box center [825, 447] width 994 height 587
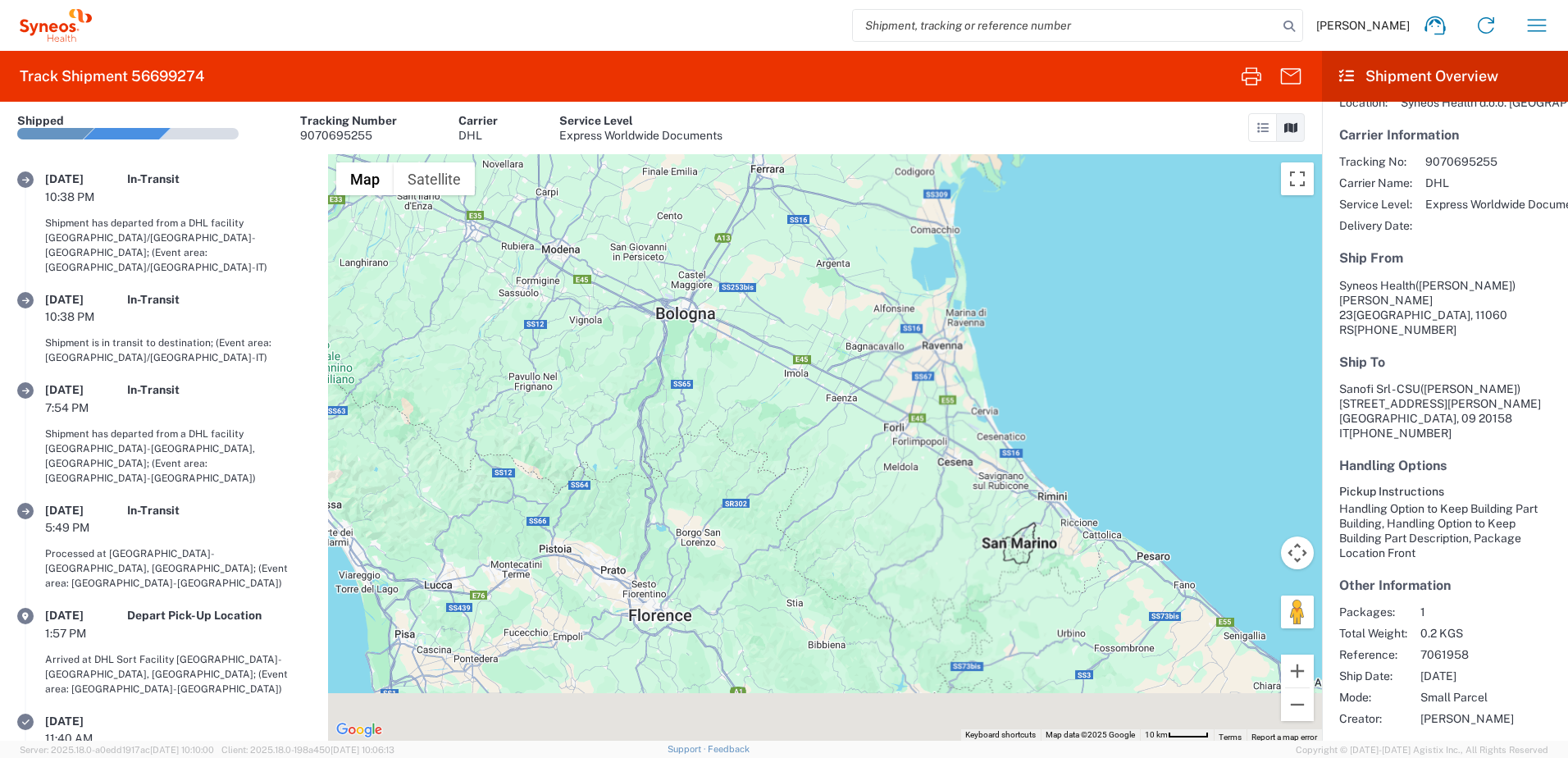
drag, startPoint x: 965, startPoint y: 467, endPoint x: 682, endPoint y: 428, distance: 285.7
click at [682, 428] on div at bounding box center [825, 447] width 994 height 587
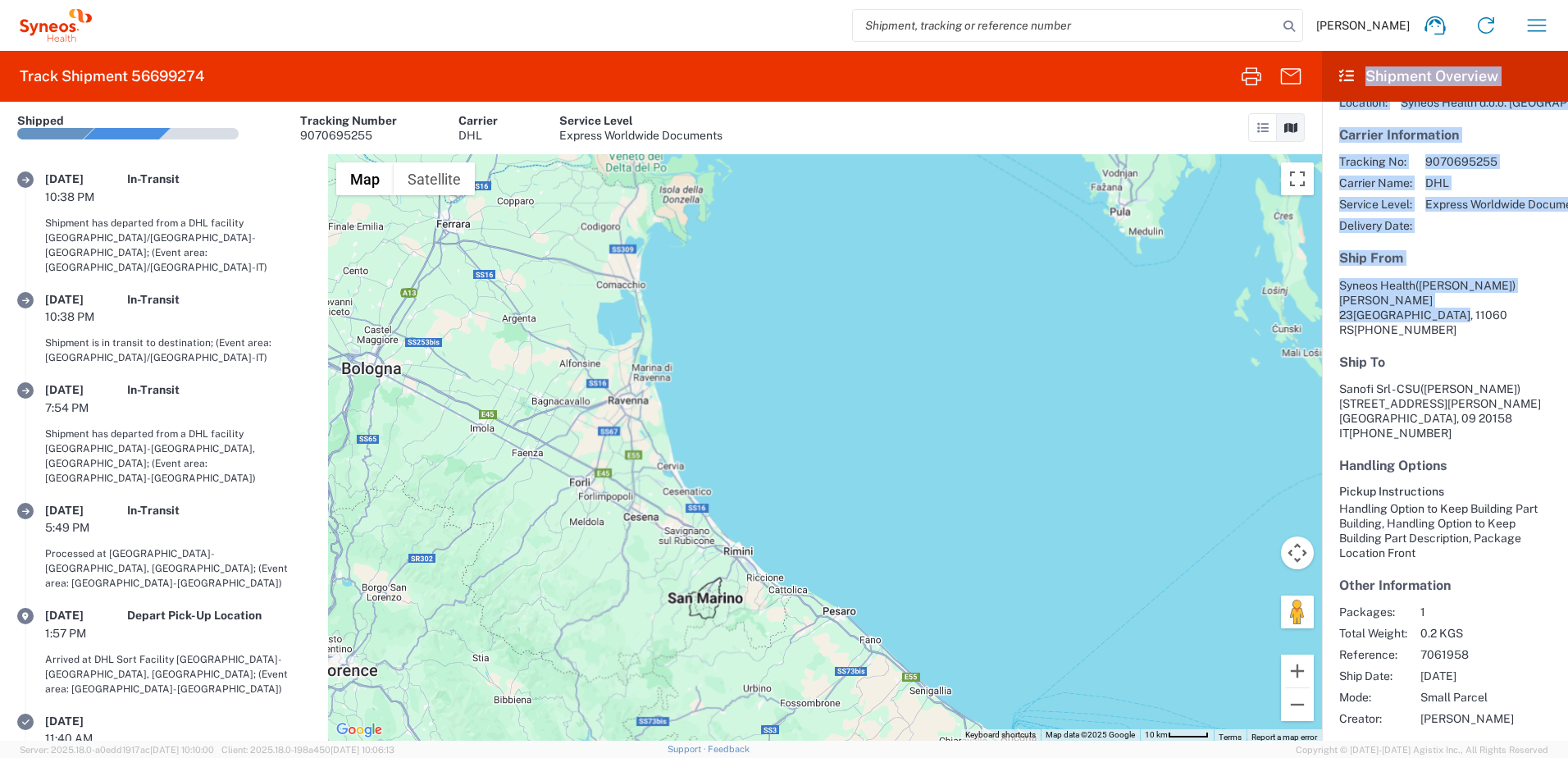
drag, startPoint x: 1192, startPoint y: 469, endPoint x: 1175, endPoint y: 497, distance: 32.8
click at [1175, 497] on div "Track Shipment 56699274 Shipment No. 56699274 Shipped Tracking Number 907069525…" at bounding box center [784, 395] width 1568 height 690
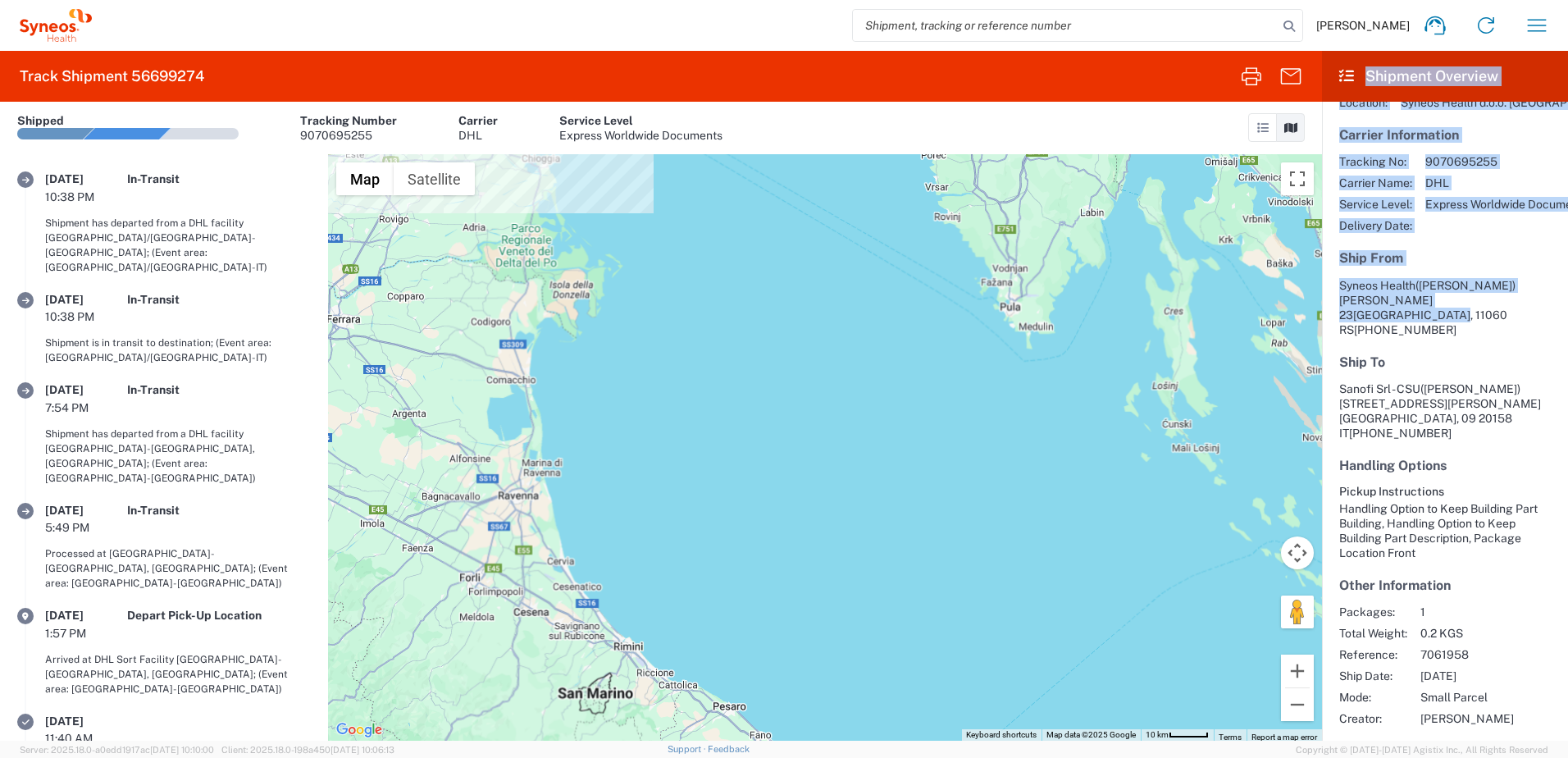
drag, startPoint x: 1175, startPoint y: 497, endPoint x: 925, endPoint y: 491, distance: 250.1
click at [925, 491] on div at bounding box center [825, 447] width 994 height 587
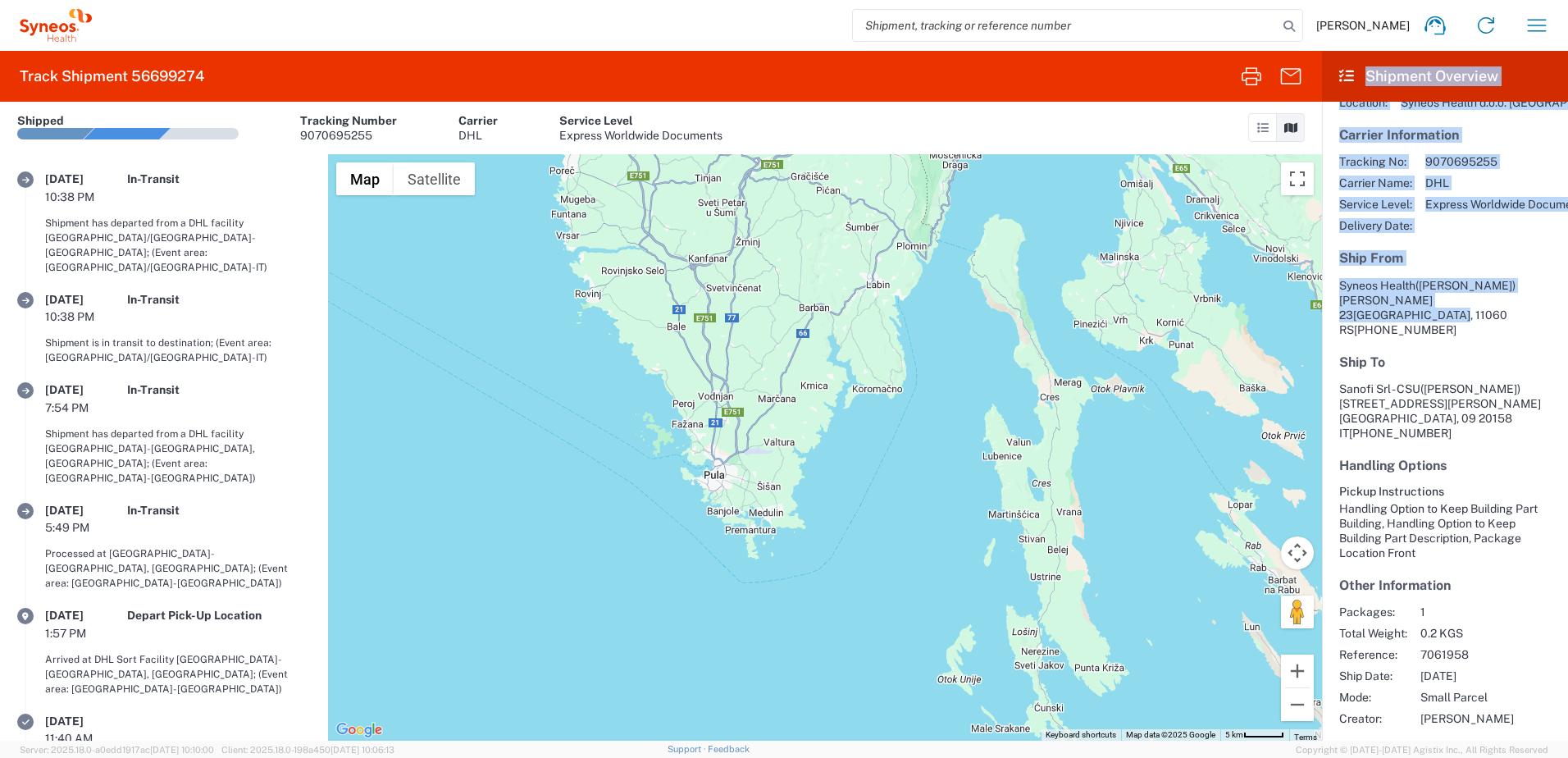
click at [931, 461] on div at bounding box center [825, 447] width 994 height 587
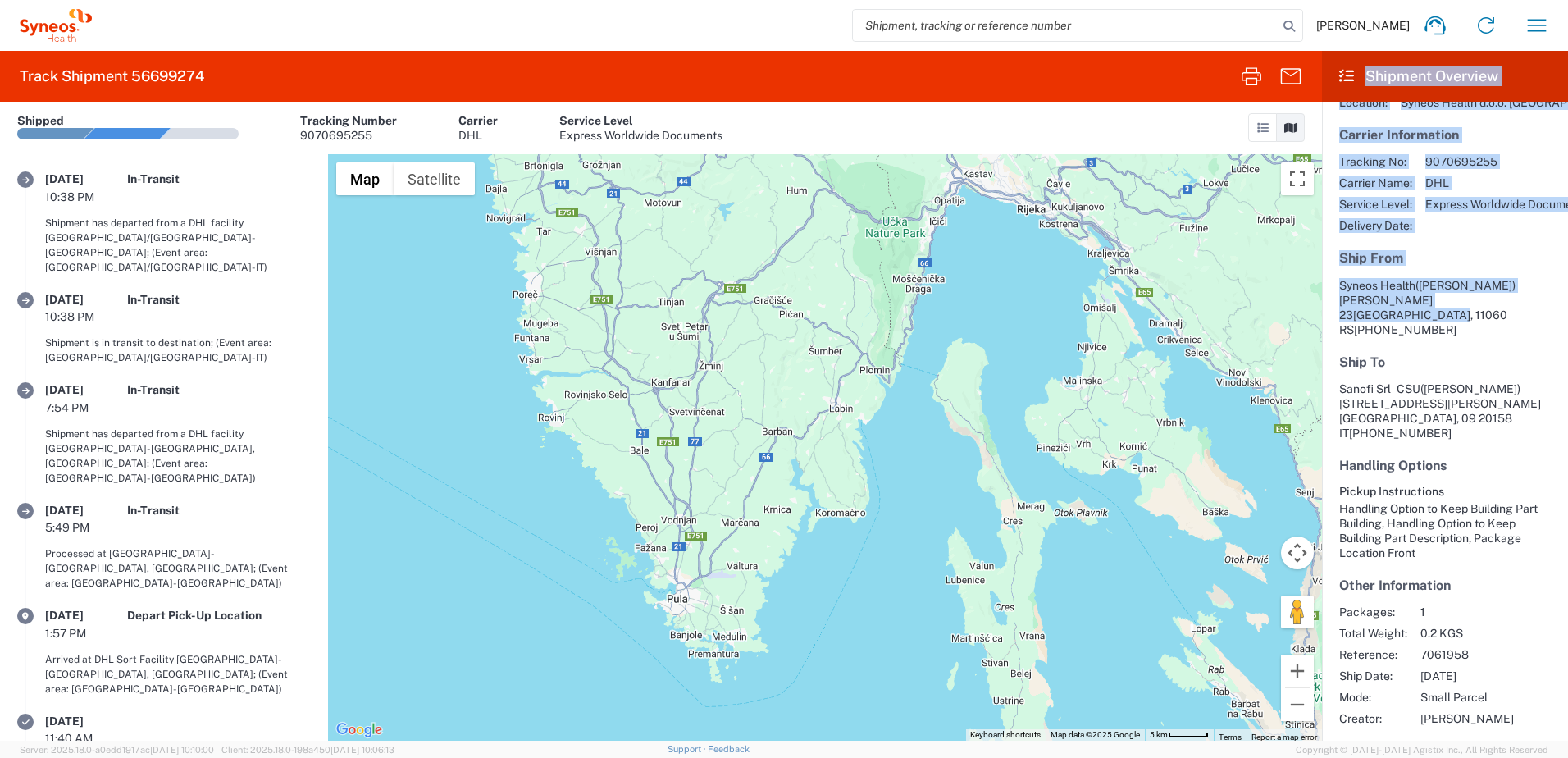
drag, startPoint x: 918, startPoint y: 500, endPoint x: 906, endPoint y: 570, distance: 71.0
click at [907, 569] on div at bounding box center [825, 447] width 994 height 587
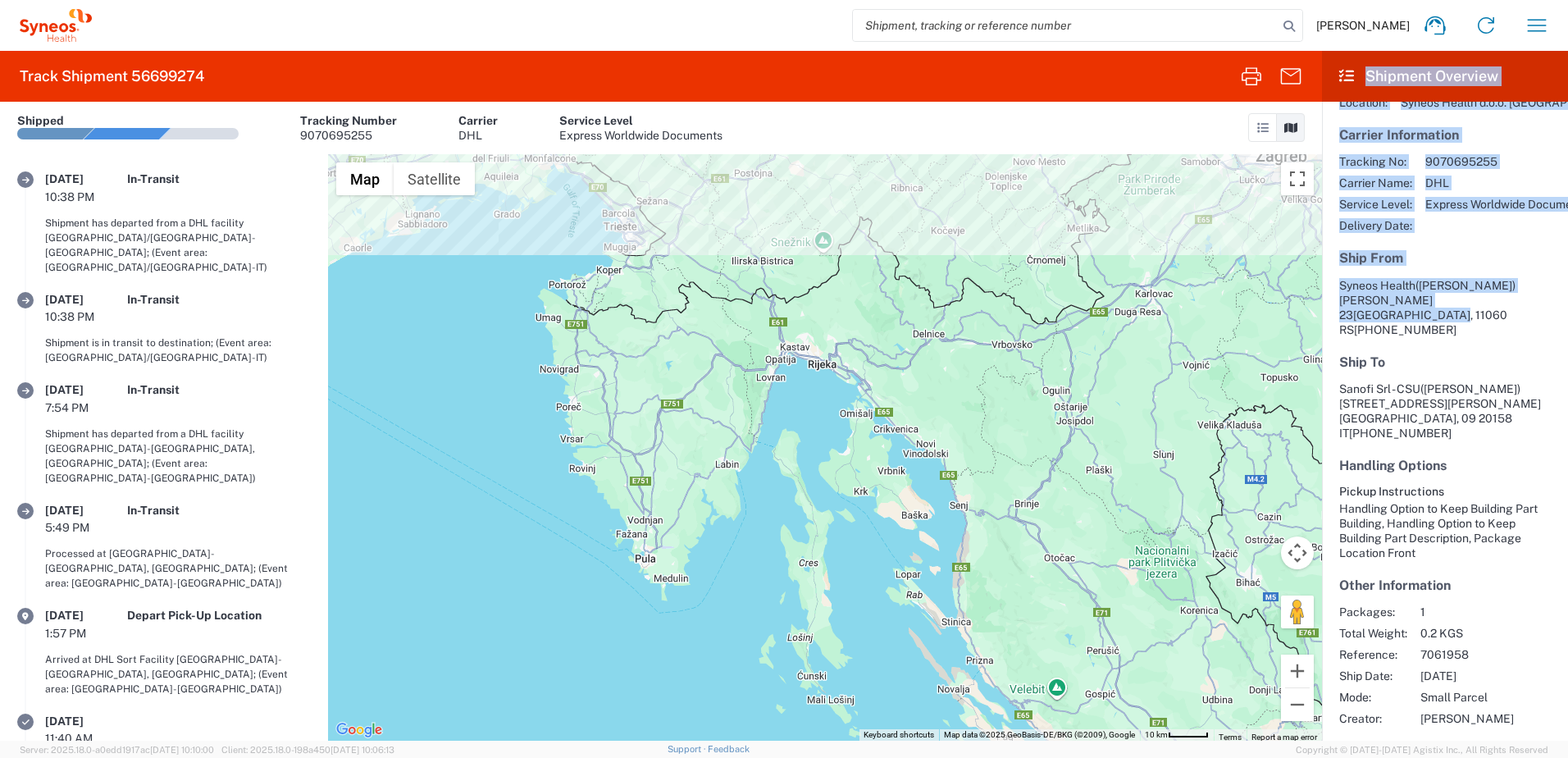
drag, startPoint x: 925, startPoint y: 547, endPoint x: 778, endPoint y: 458, distance: 171.8
click at [781, 460] on div at bounding box center [825, 447] width 994 height 587
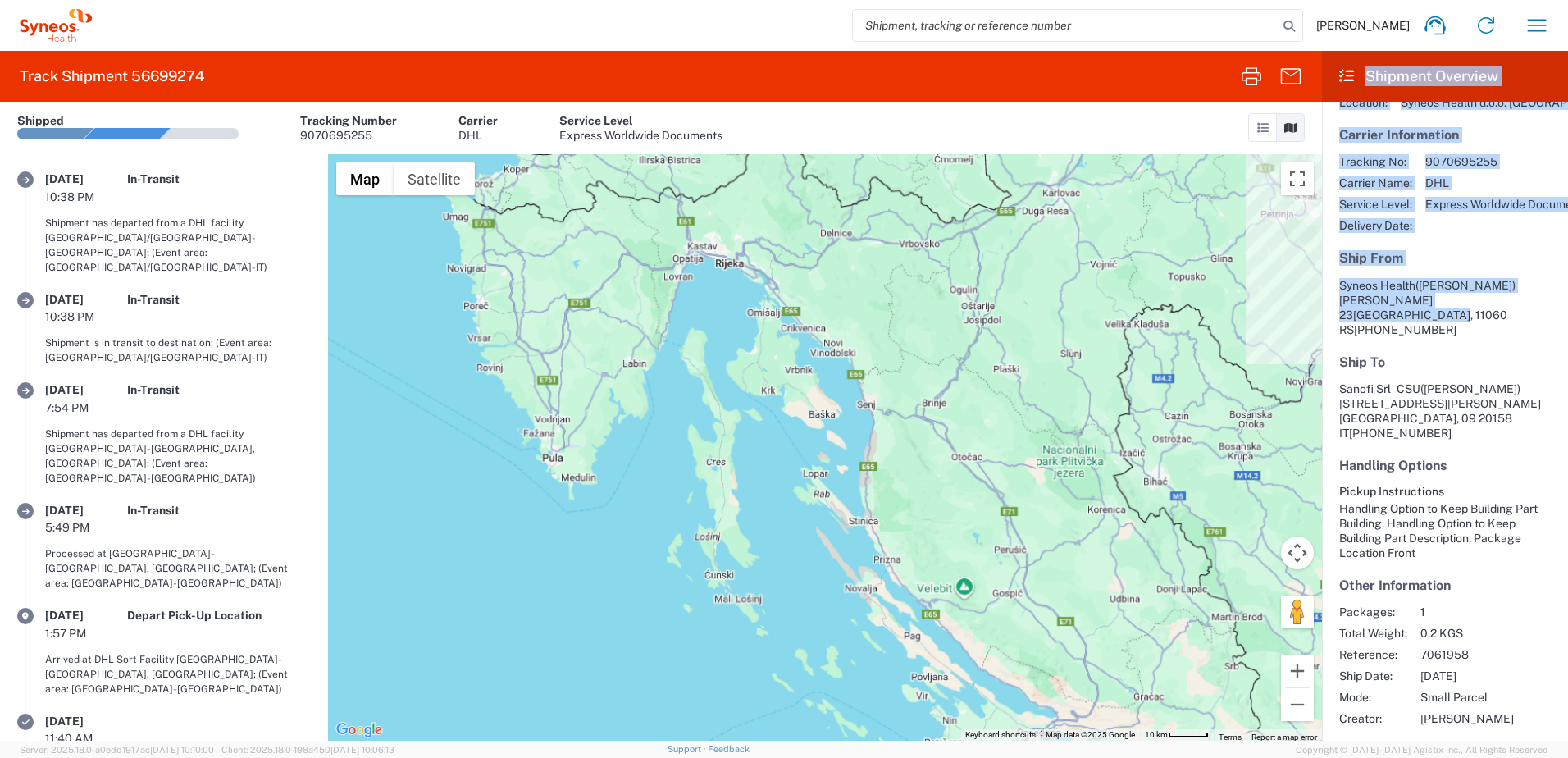
drag, startPoint x: 784, startPoint y: 549, endPoint x: 738, endPoint y: 395, distance: 160.7
click at [739, 397] on div at bounding box center [825, 447] width 994 height 587
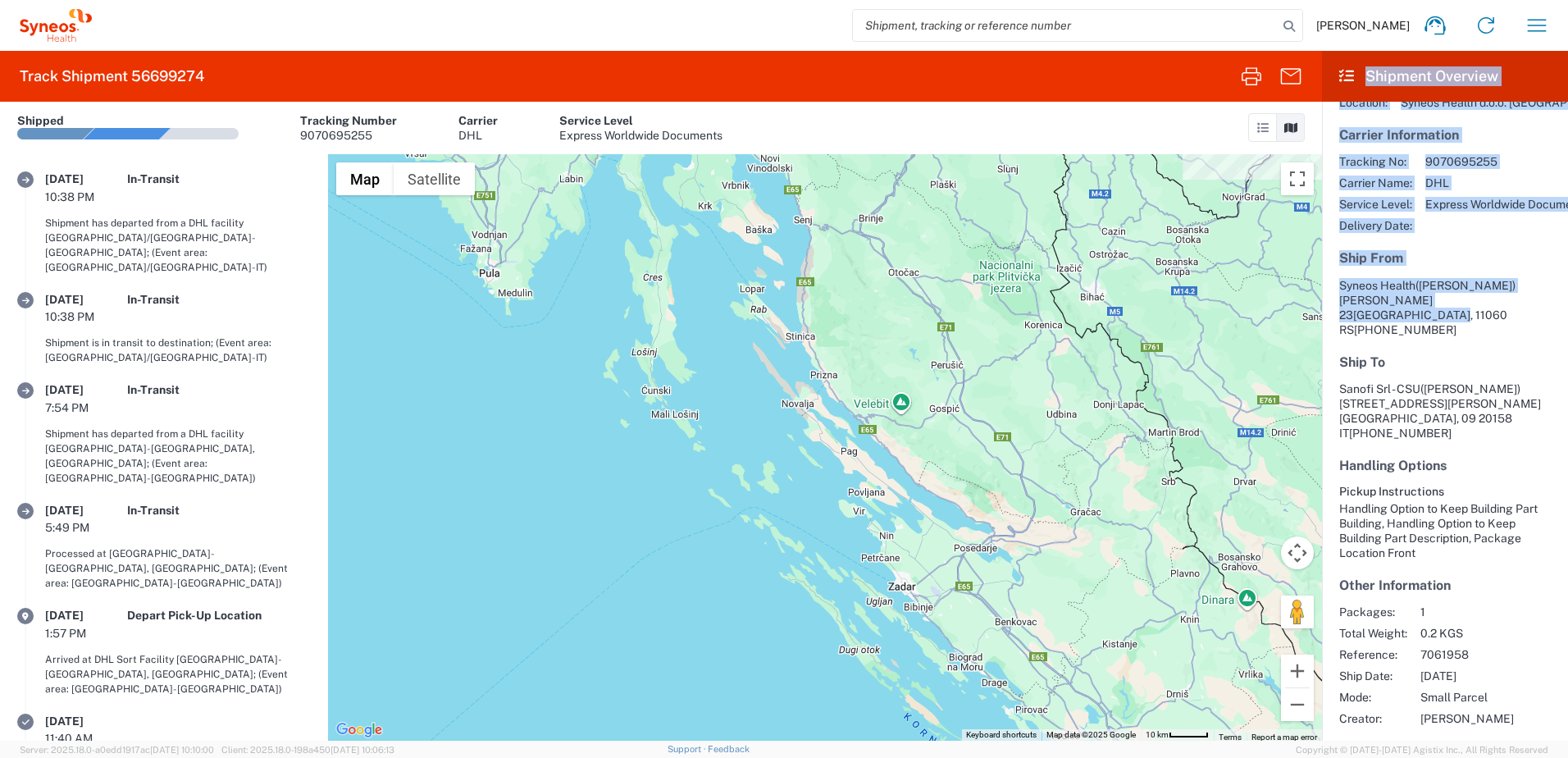
drag, startPoint x: 777, startPoint y: 490, endPoint x: 716, endPoint y: 416, distance: 95.9
click at [716, 416] on div at bounding box center [825, 447] width 994 height 587
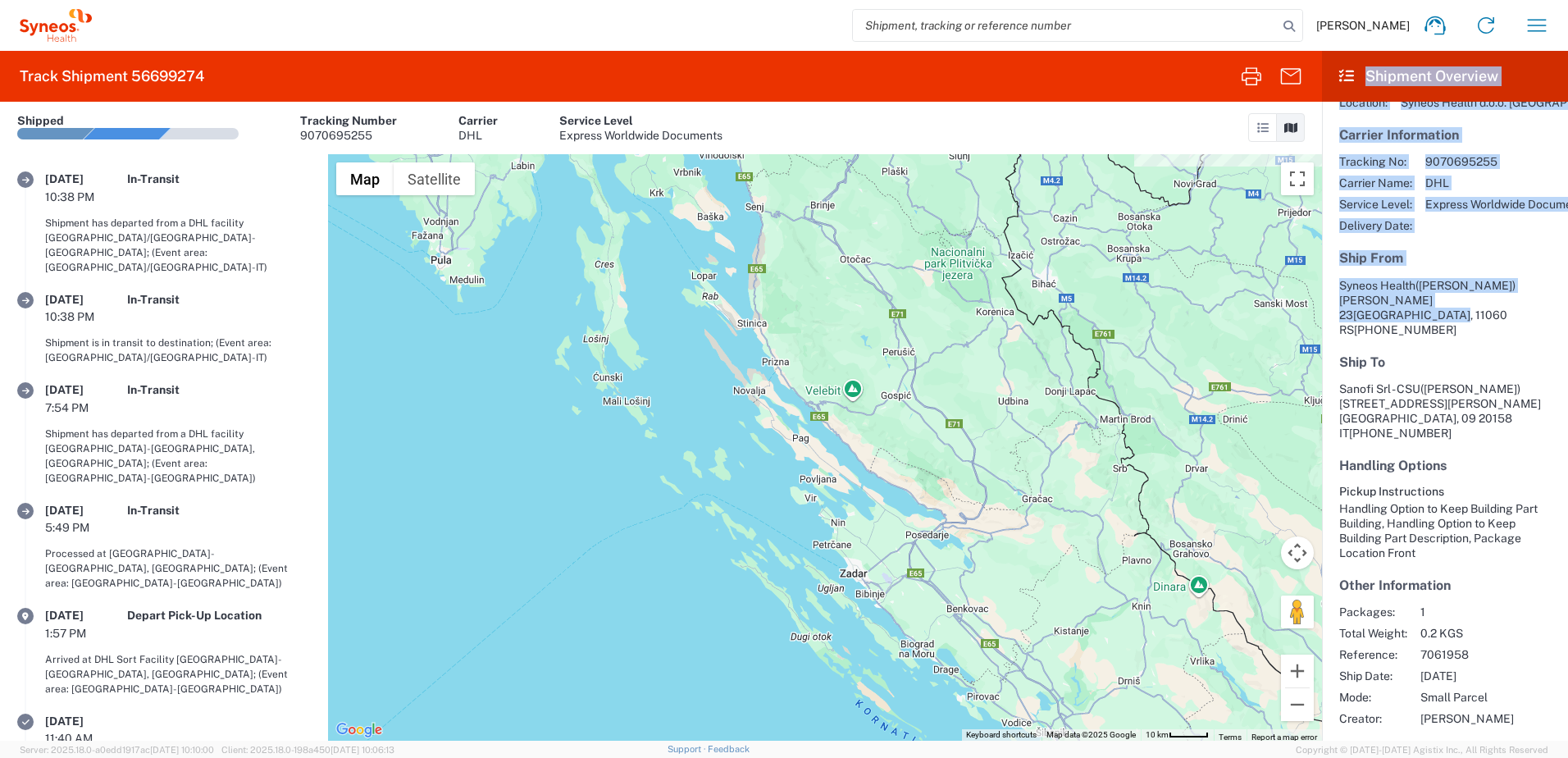
click at [807, 500] on div at bounding box center [825, 447] width 994 height 587
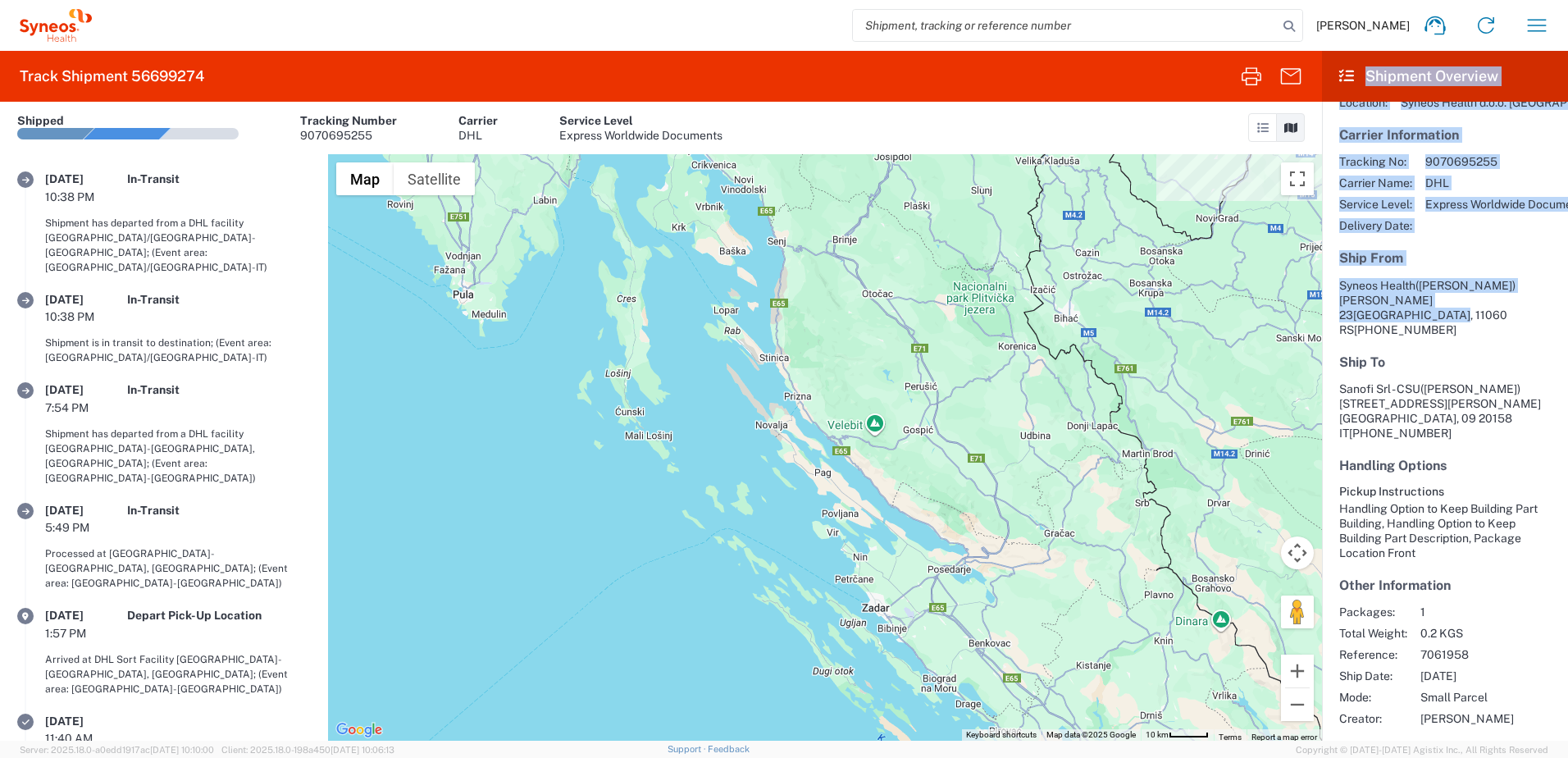
drag, startPoint x: 752, startPoint y: 386, endPoint x: 819, endPoint y: 525, distance: 154.3
click at [819, 525] on div at bounding box center [825, 447] width 994 height 587
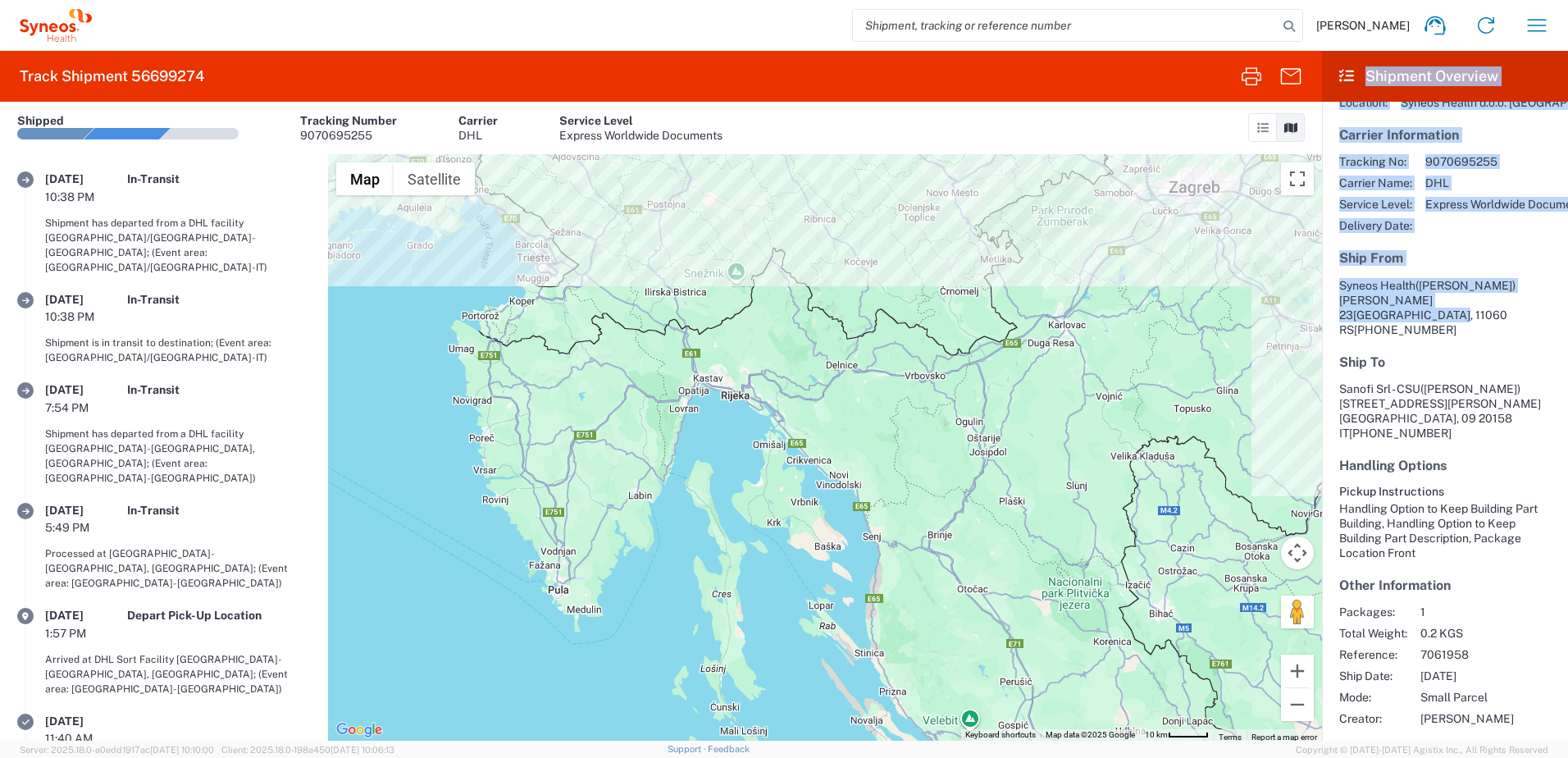
drag, startPoint x: 759, startPoint y: 457, endPoint x: 759, endPoint y: 508, distance: 51.0
click at [760, 508] on div at bounding box center [825, 447] width 994 height 587
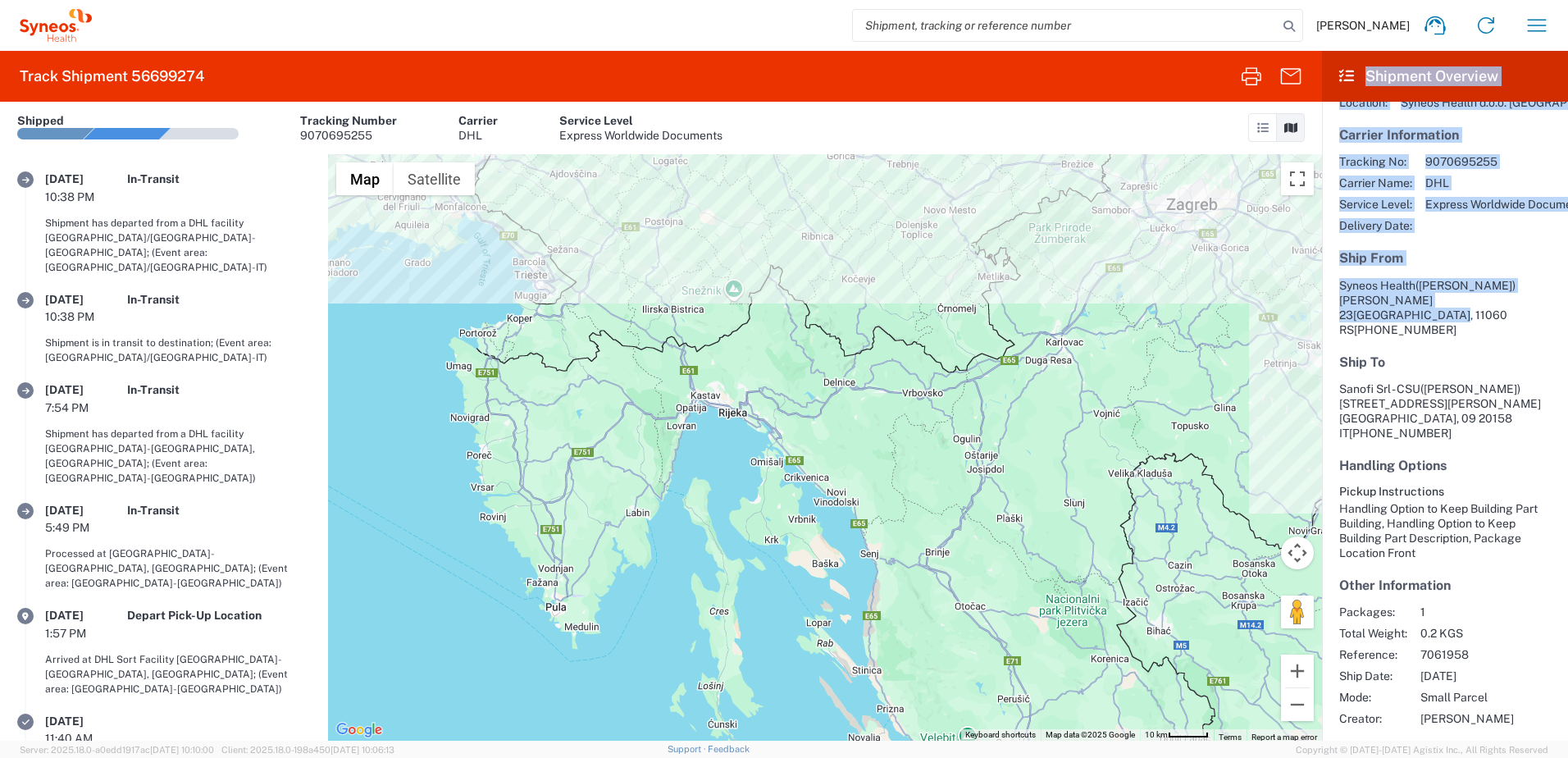
drag, startPoint x: 986, startPoint y: 454, endPoint x: 961, endPoint y: 501, distance: 53.2
click at [961, 501] on div at bounding box center [825, 447] width 994 height 587
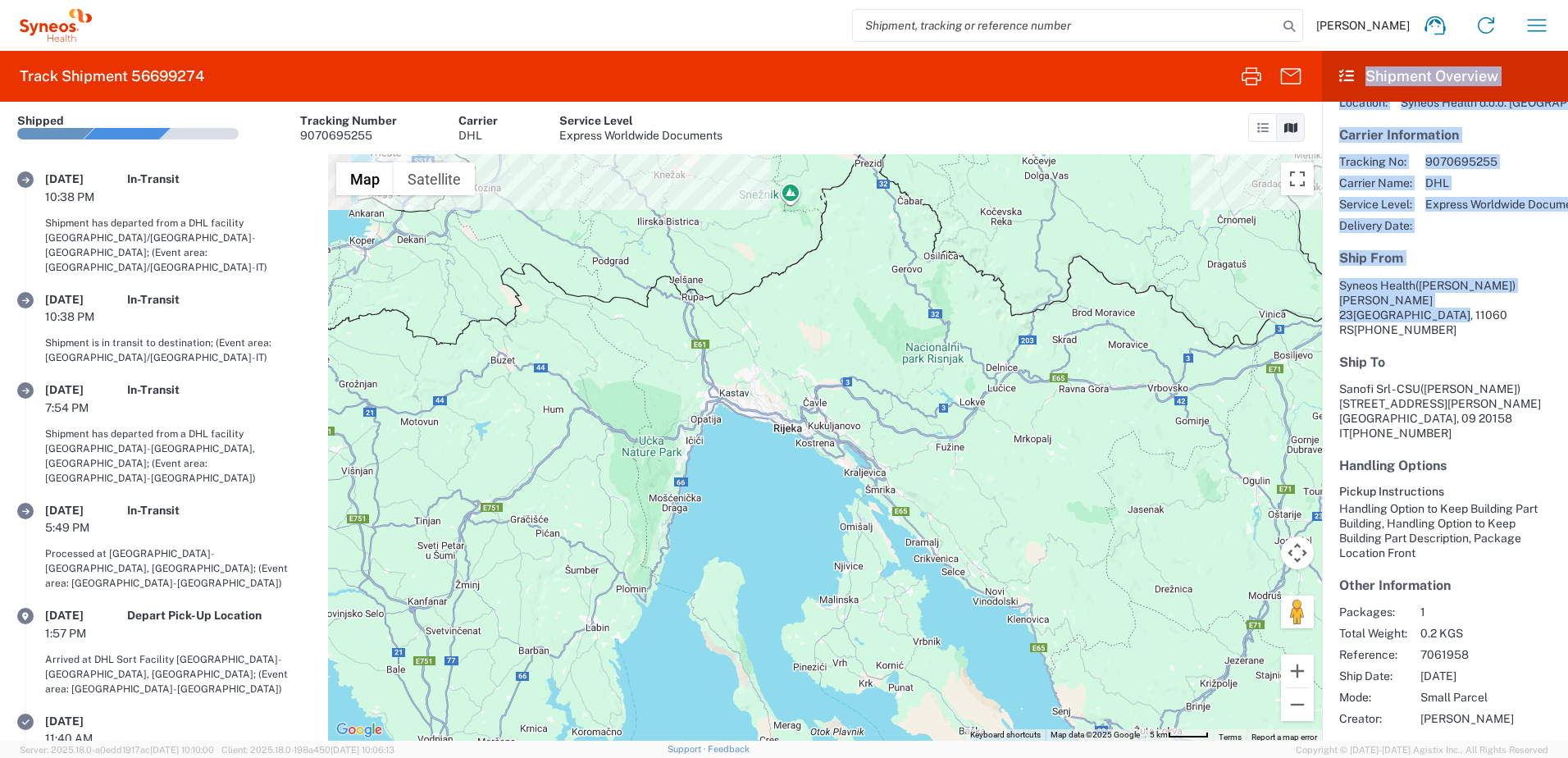
drag, startPoint x: 654, startPoint y: 503, endPoint x: 836, endPoint y: 432, distance: 195.4
click at [835, 432] on div at bounding box center [825, 447] width 994 height 587
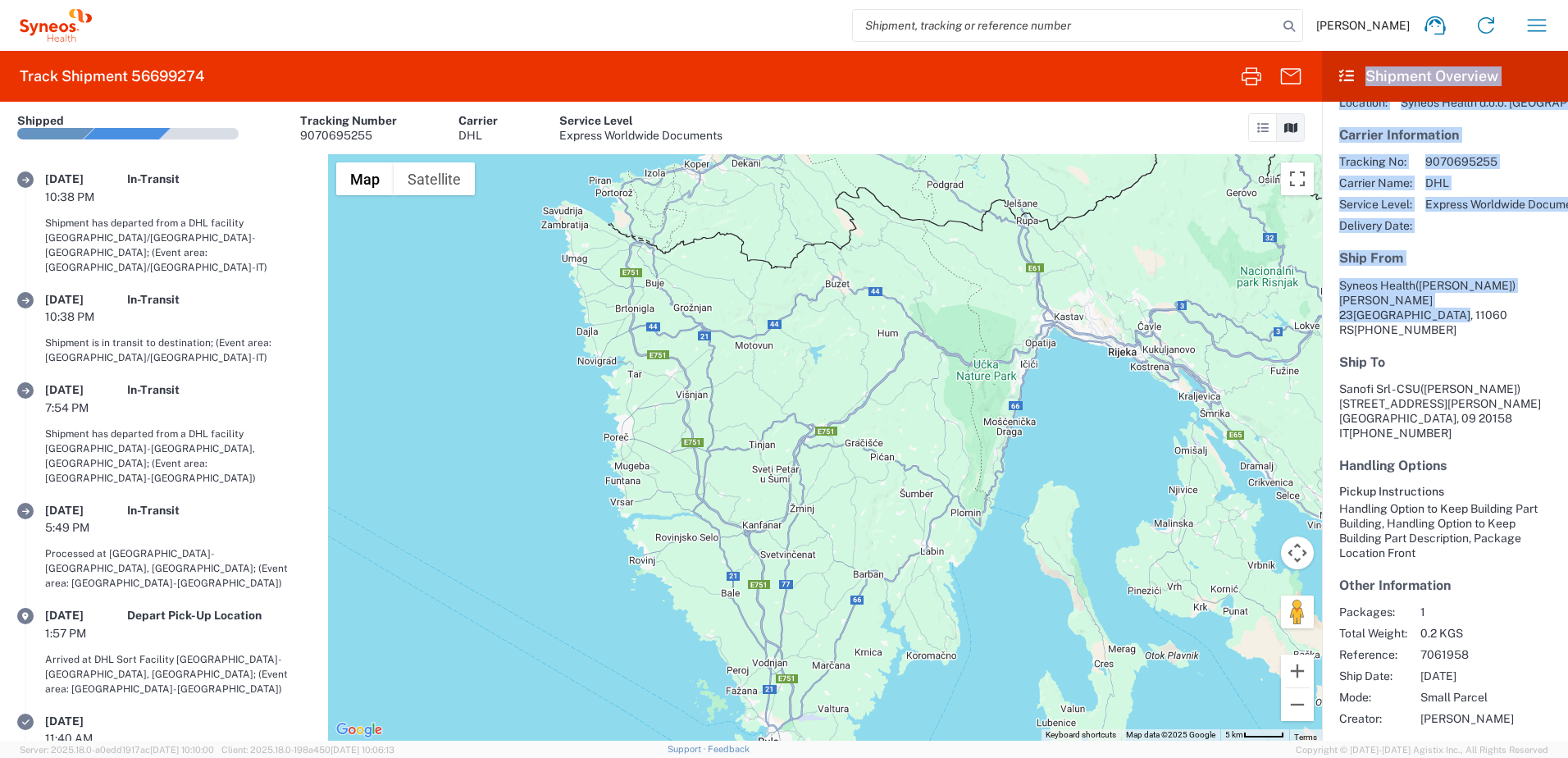
drag, startPoint x: 625, startPoint y: 349, endPoint x: 625, endPoint y: 646, distance: 297.0
click at [625, 646] on div at bounding box center [825, 447] width 994 height 587
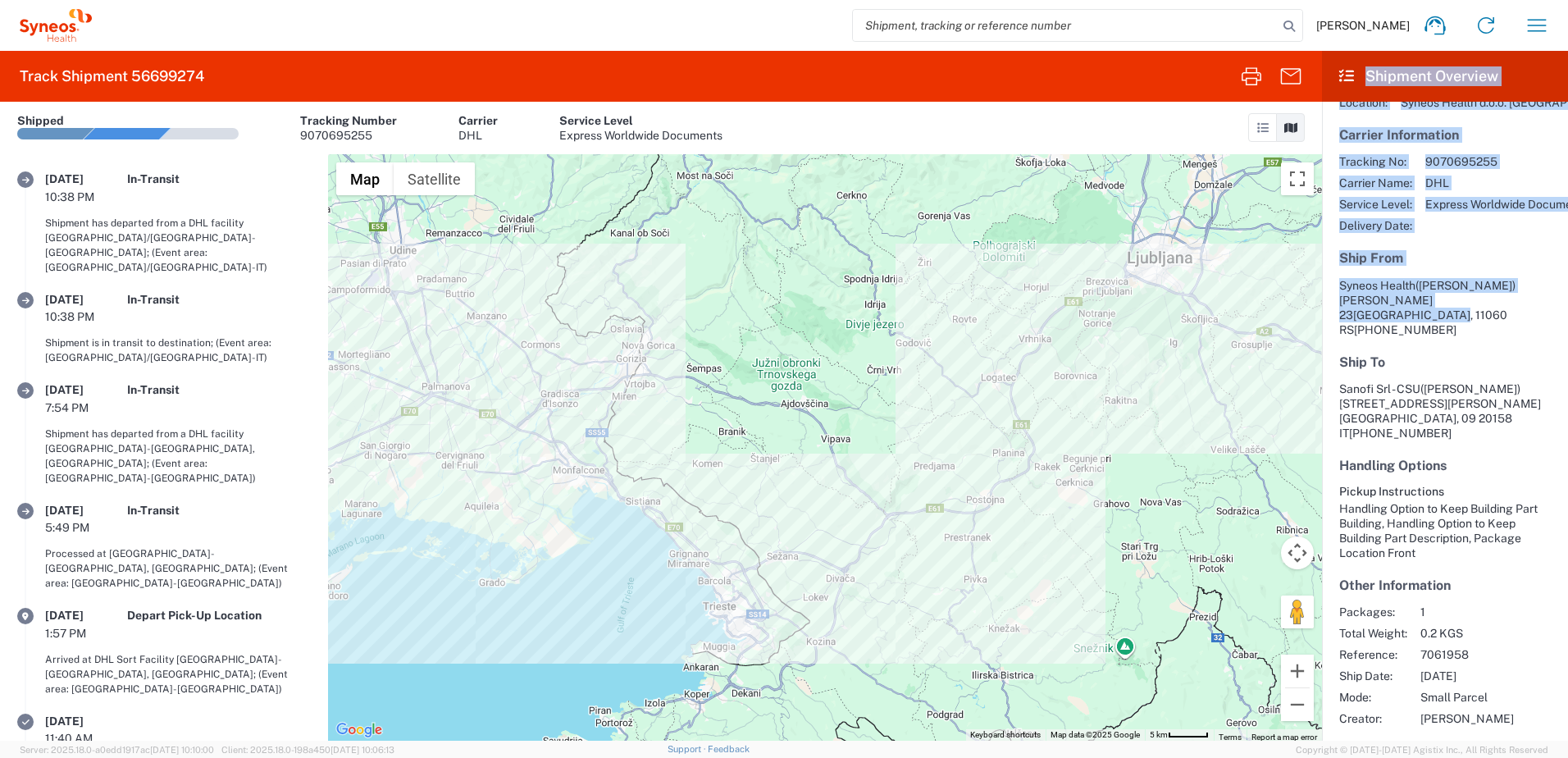
drag, startPoint x: 632, startPoint y: 570, endPoint x: 689, endPoint y: 445, distance: 137.4
click at [688, 446] on div at bounding box center [825, 447] width 994 height 587
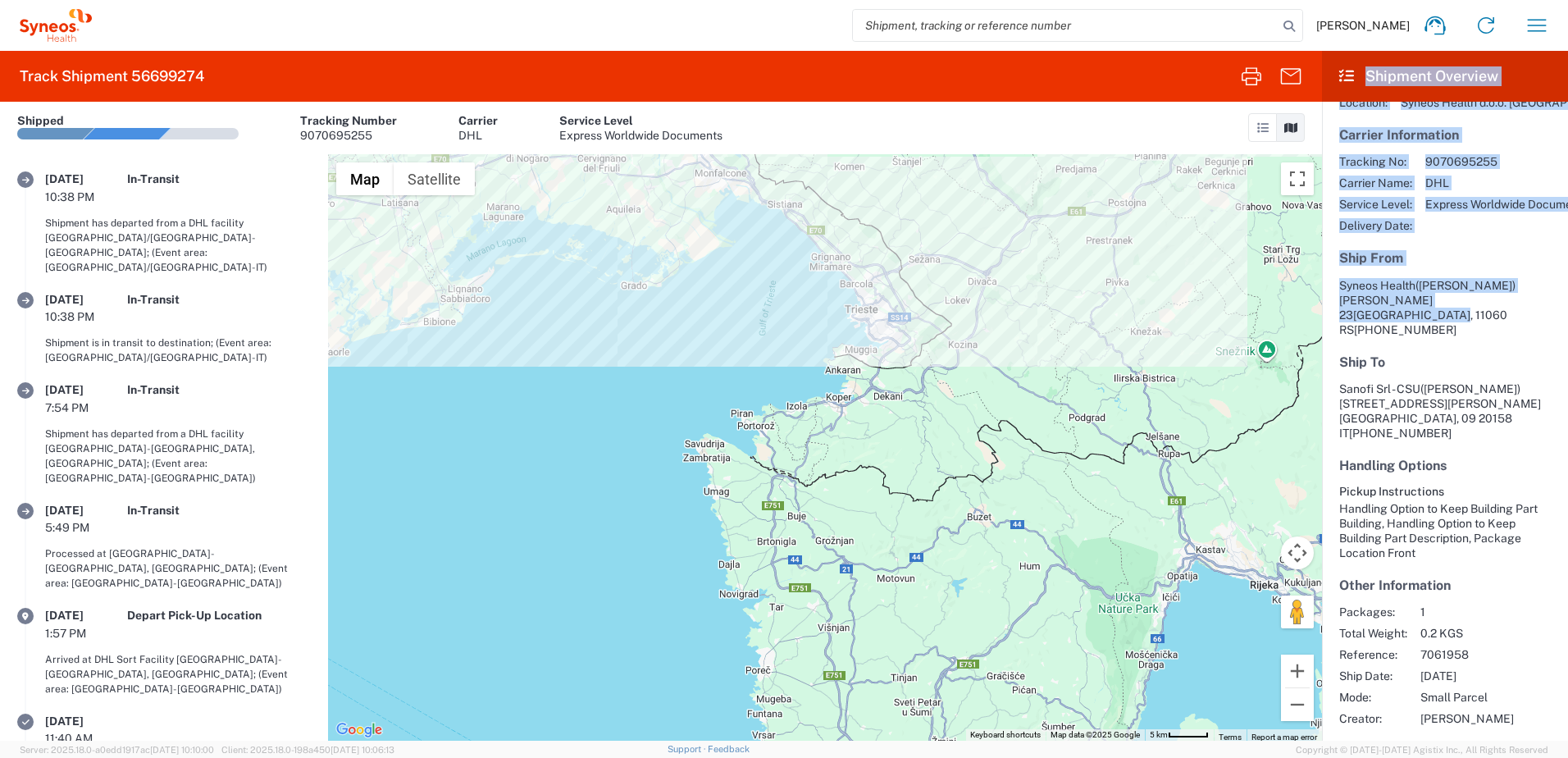
click at [692, 483] on div at bounding box center [825, 447] width 994 height 587
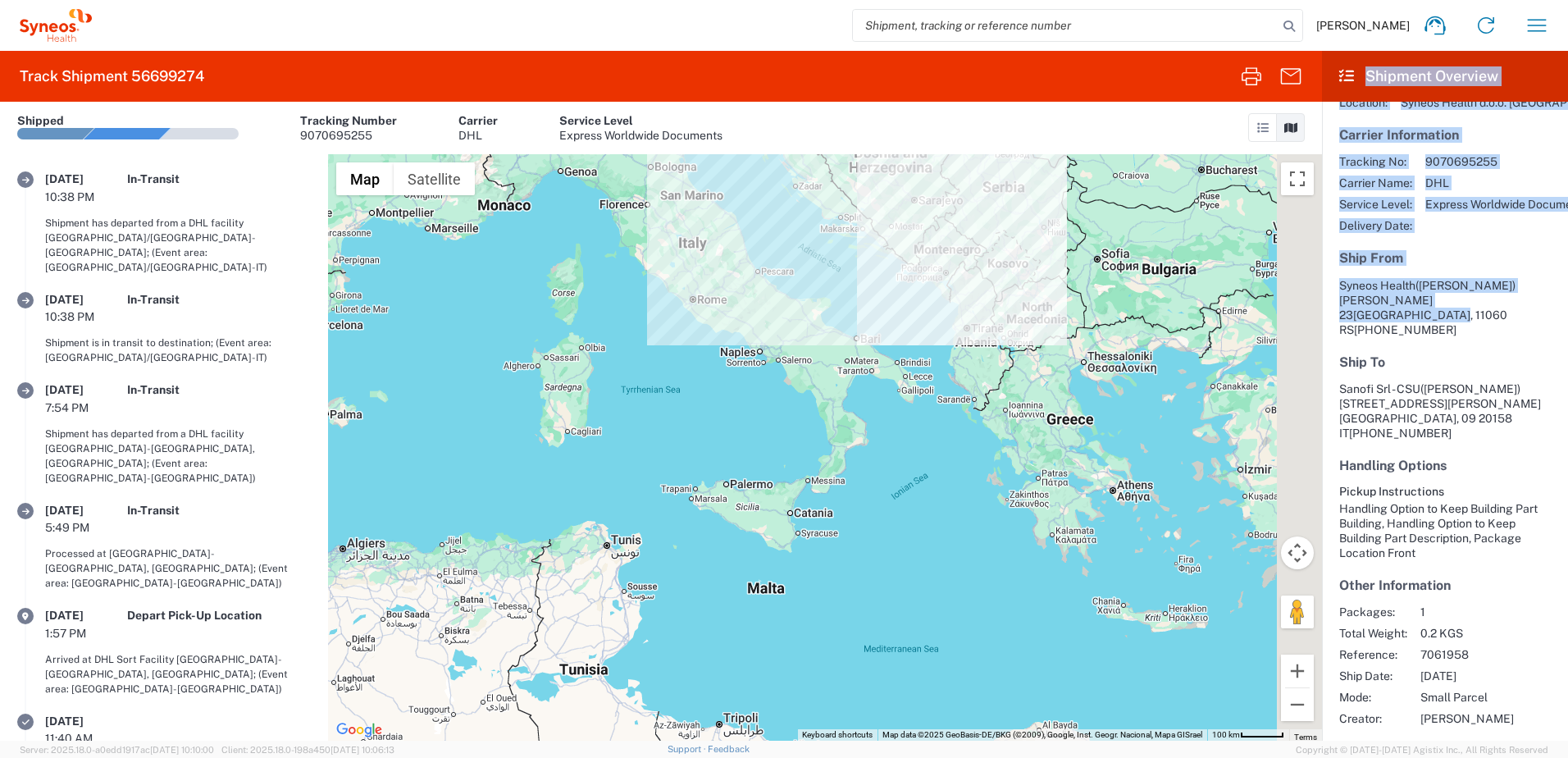
drag, startPoint x: 950, startPoint y: 326, endPoint x: 902, endPoint y: 270, distance: 73.8
click at [904, 271] on div at bounding box center [825, 447] width 994 height 587
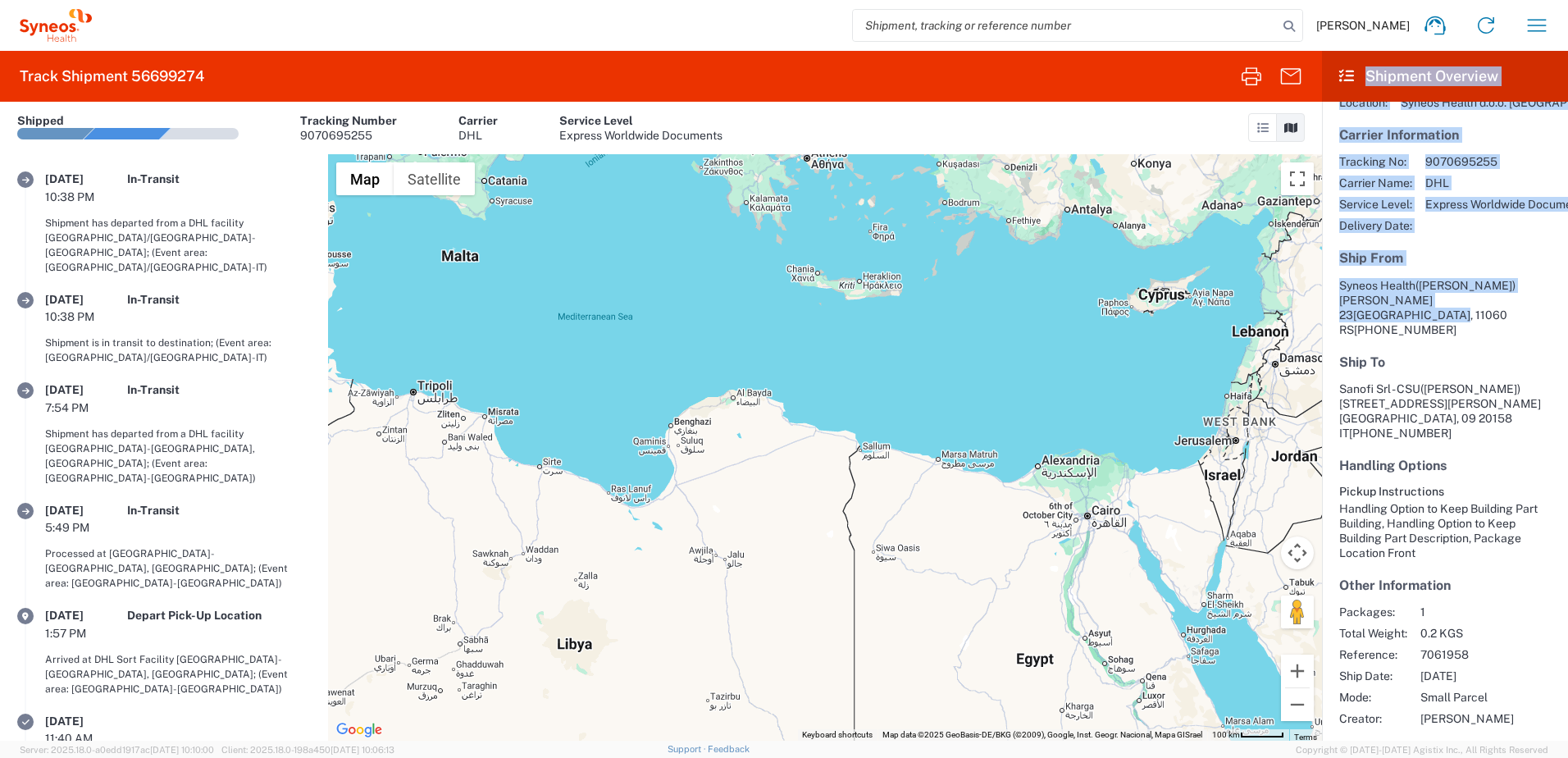
drag, startPoint x: 812, startPoint y: 345, endPoint x: 823, endPoint y: 362, distance: 20.2
click at [823, 362] on div at bounding box center [825, 447] width 994 height 587
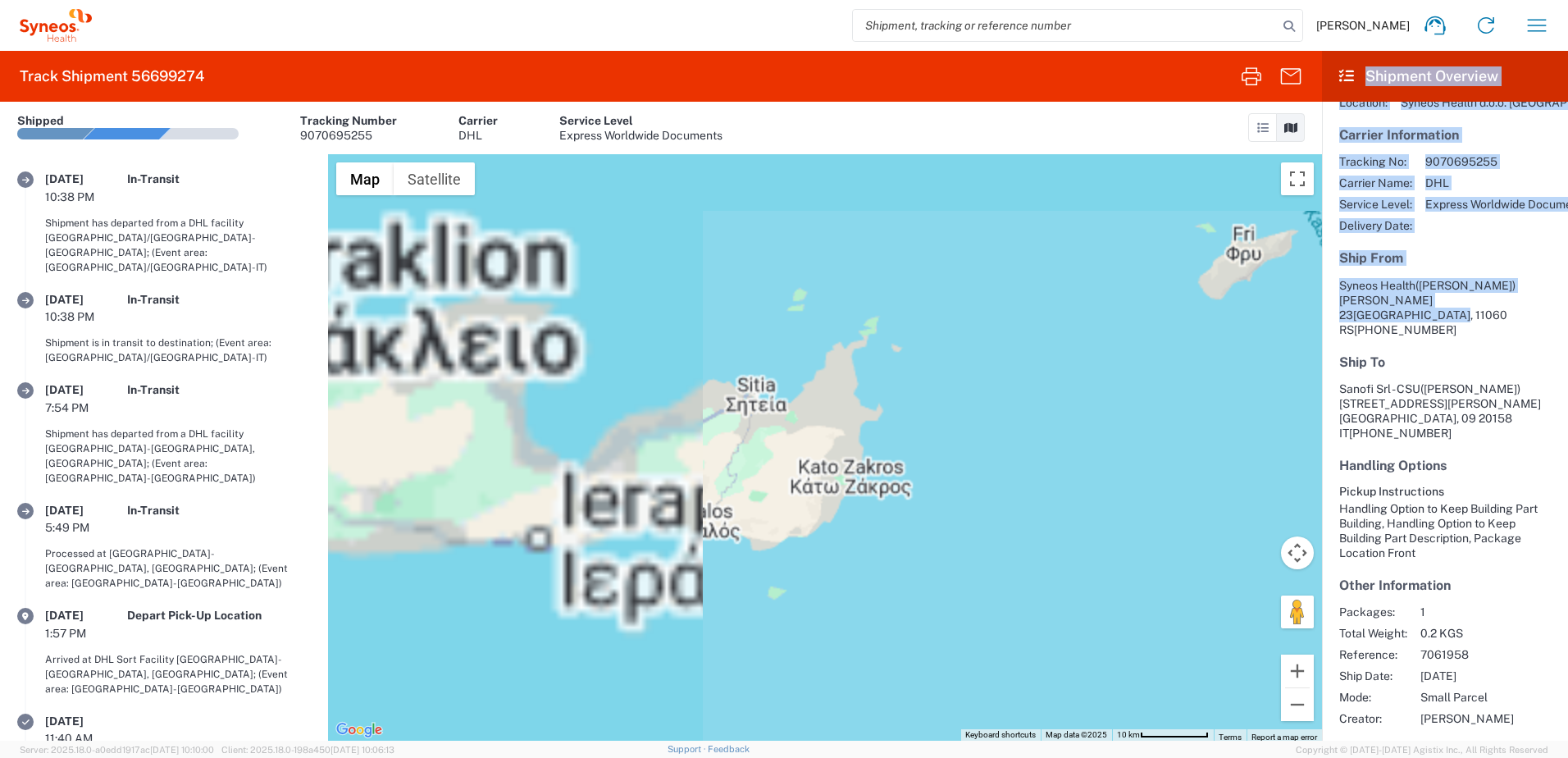
drag, startPoint x: 710, startPoint y: 350, endPoint x: 967, endPoint y: 309, distance: 260.2
click at [967, 309] on div at bounding box center [825, 447] width 994 height 587
